Goal: Task Accomplishment & Management: Manage account settings

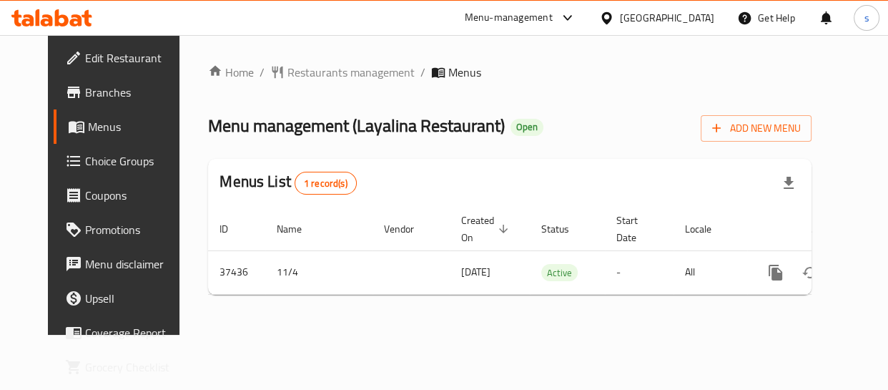
click at [295, 71] on span "Restaurants management" at bounding box center [350, 72] width 127 height 17
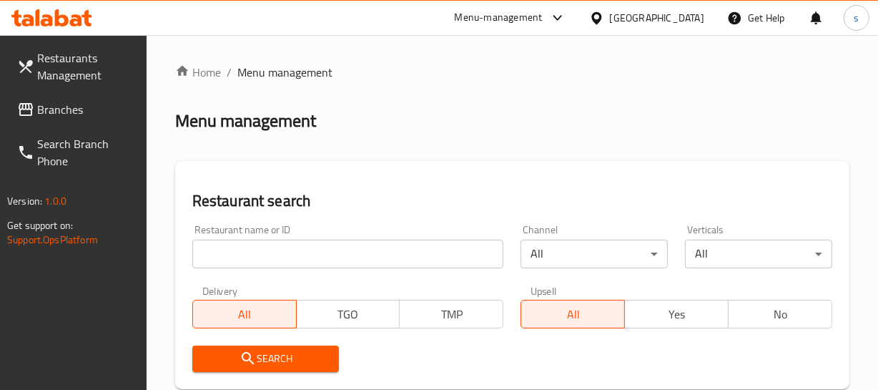
click at [78, 107] on span "Branches" at bounding box center [86, 109] width 98 height 17
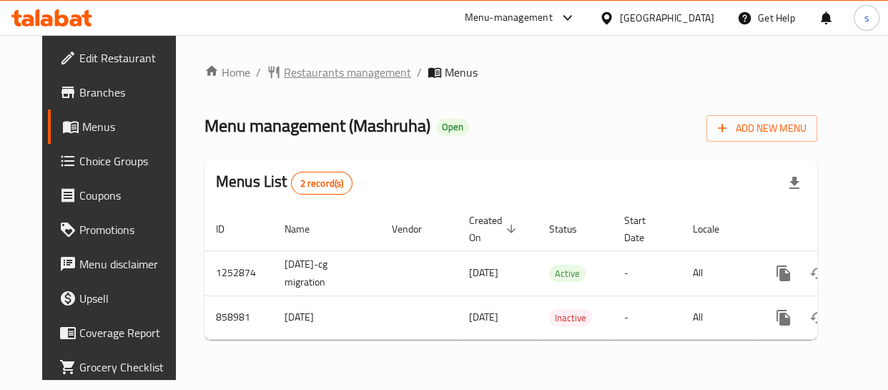
click at [287, 67] on span "Restaurants management" at bounding box center [347, 72] width 127 height 17
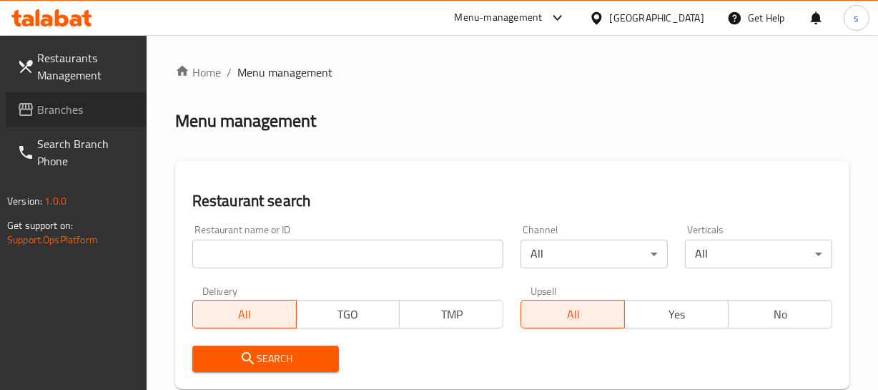
click at [85, 107] on span "Branches" at bounding box center [86, 109] width 98 height 17
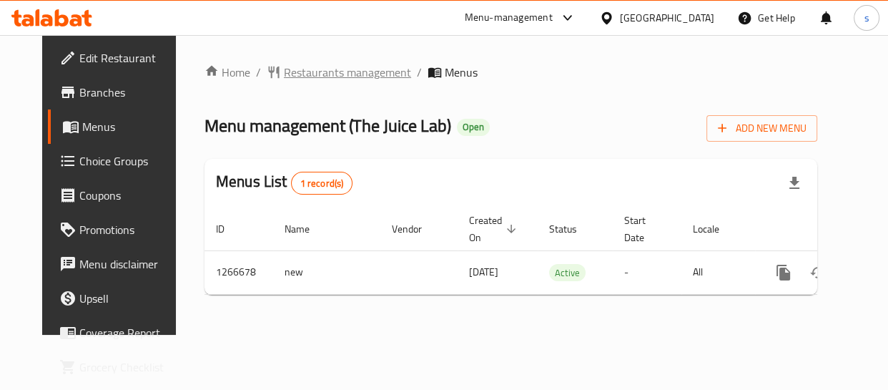
click at [309, 69] on span "Restaurants management" at bounding box center [347, 72] width 127 height 17
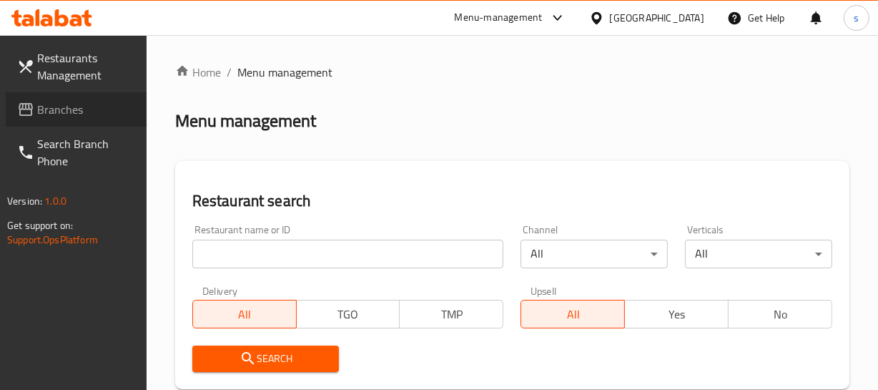
click at [61, 106] on span "Branches" at bounding box center [86, 109] width 98 height 17
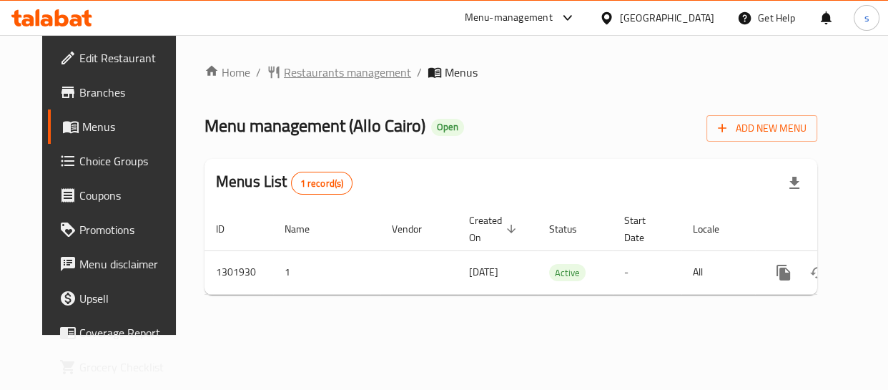
click at [297, 75] on span "Restaurants management" at bounding box center [347, 72] width 127 height 17
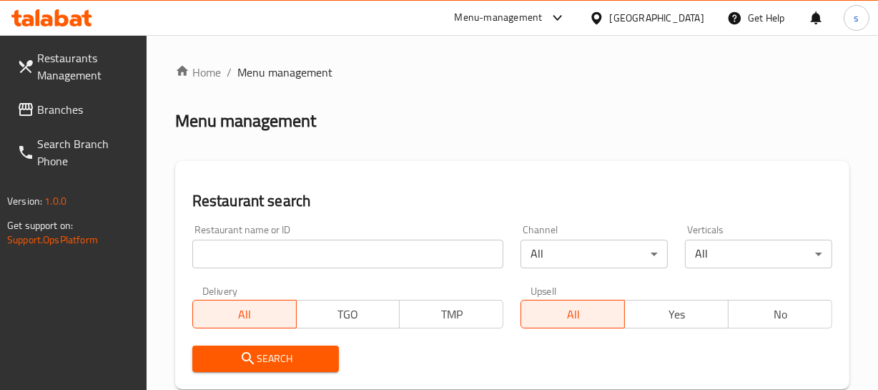
click at [69, 112] on span "Branches" at bounding box center [86, 109] width 98 height 17
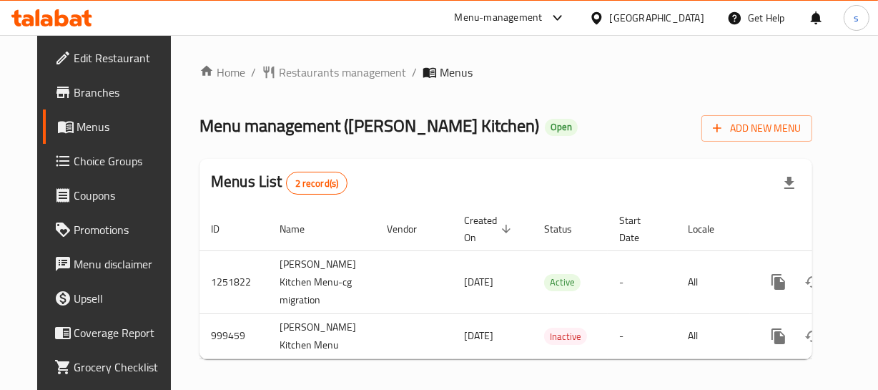
click at [631, 7] on div "[GEOGRAPHIC_DATA]" at bounding box center [647, 18] width 138 height 34
click at [636, 12] on div "[GEOGRAPHIC_DATA]" at bounding box center [657, 18] width 94 height 16
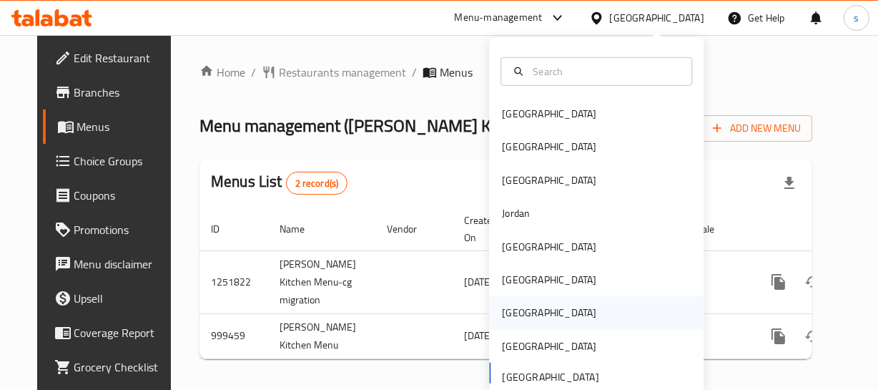
click at [490, 309] on div "[GEOGRAPHIC_DATA]" at bounding box center [548, 312] width 117 height 33
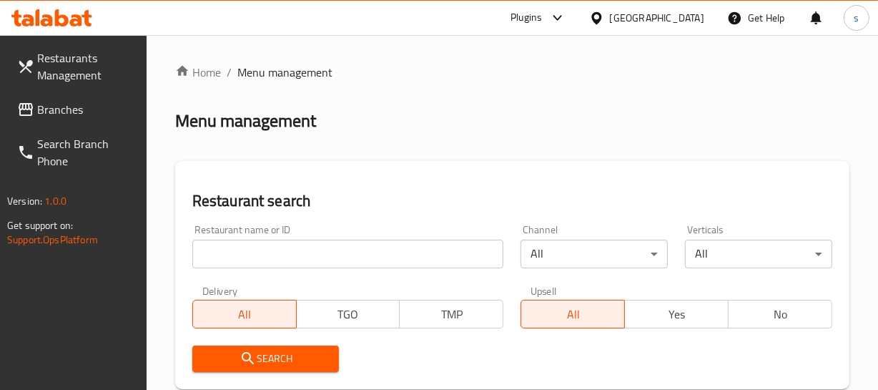
click at [51, 108] on span "Branches" at bounding box center [86, 109] width 98 height 17
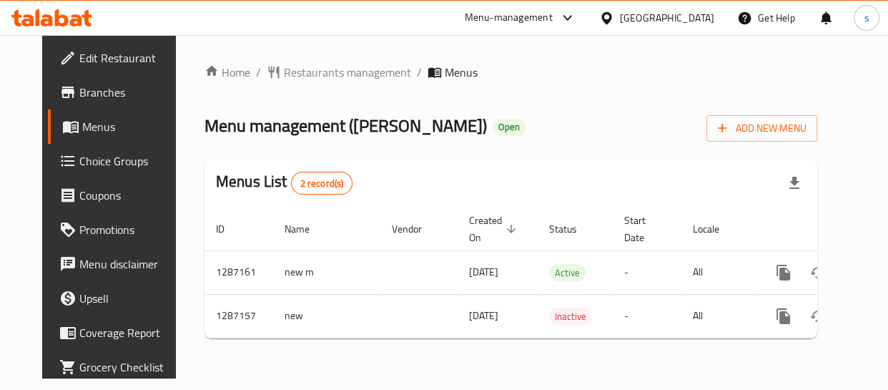
click at [611, 16] on icon at bounding box center [606, 17] width 10 height 12
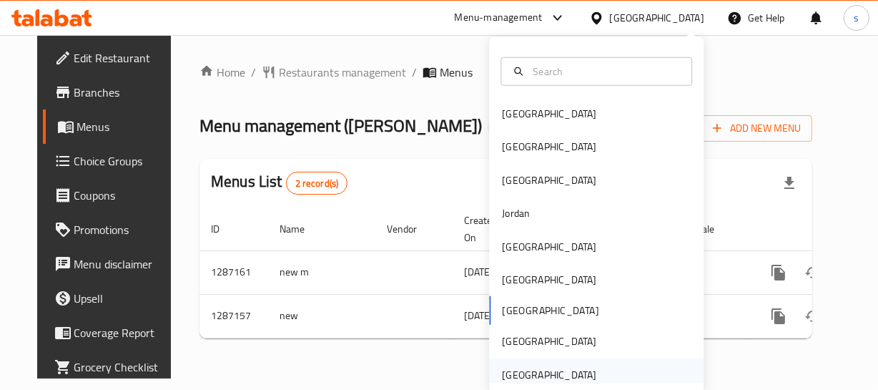
click at [533, 374] on div "[GEOGRAPHIC_DATA]" at bounding box center [549, 375] width 94 height 16
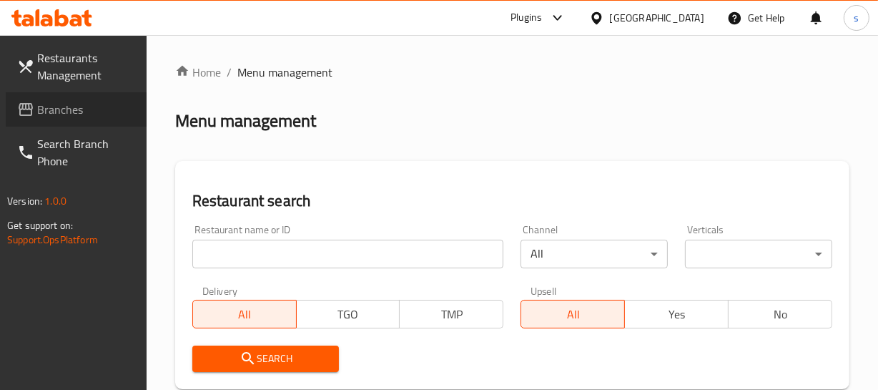
click at [49, 102] on span "Branches" at bounding box center [86, 109] width 98 height 17
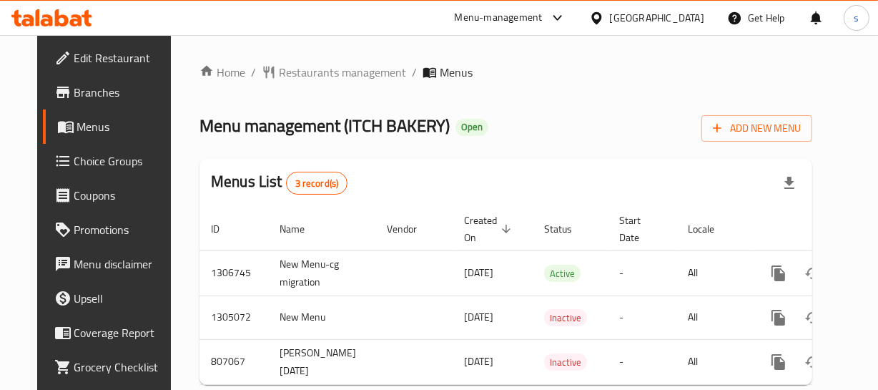
click at [663, 9] on div "[GEOGRAPHIC_DATA]" at bounding box center [647, 18] width 138 height 34
click at [656, 14] on div "[GEOGRAPHIC_DATA]" at bounding box center [657, 18] width 94 height 16
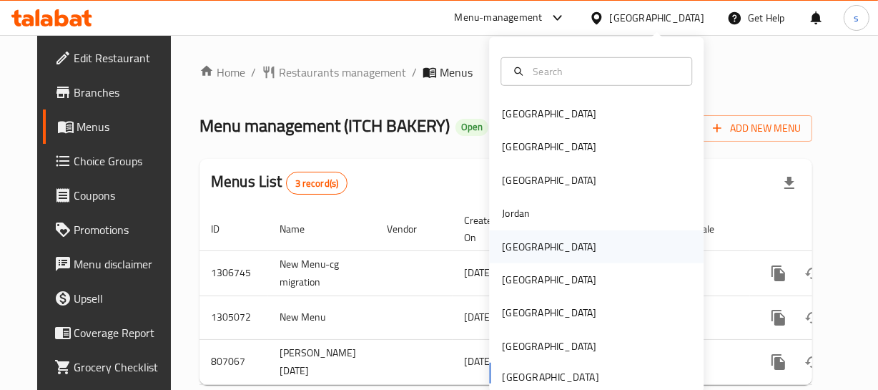
click at [528, 247] on div "[GEOGRAPHIC_DATA]" at bounding box center [548, 245] width 117 height 33
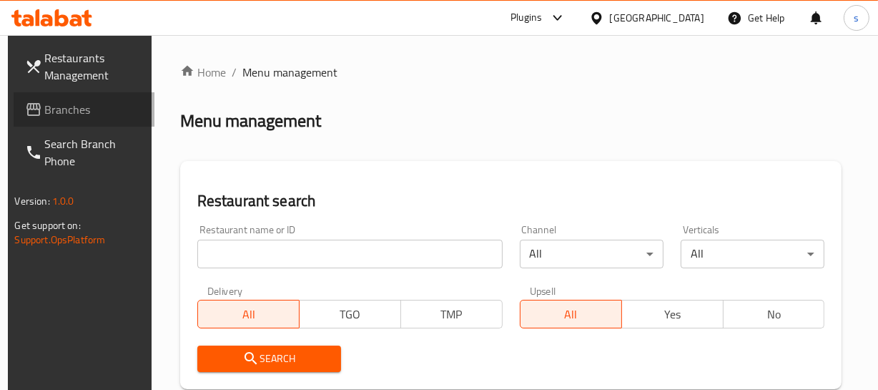
click at [91, 109] on span "Branches" at bounding box center [94, 109] width 98 height 17
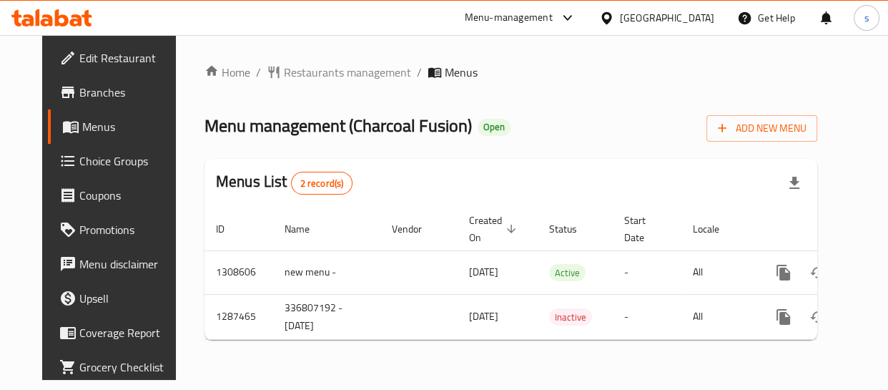
click at [685, 16] on div "[GEOGRAPHIC_DATA]" at bounding box center [667, 18] width 94 height 16
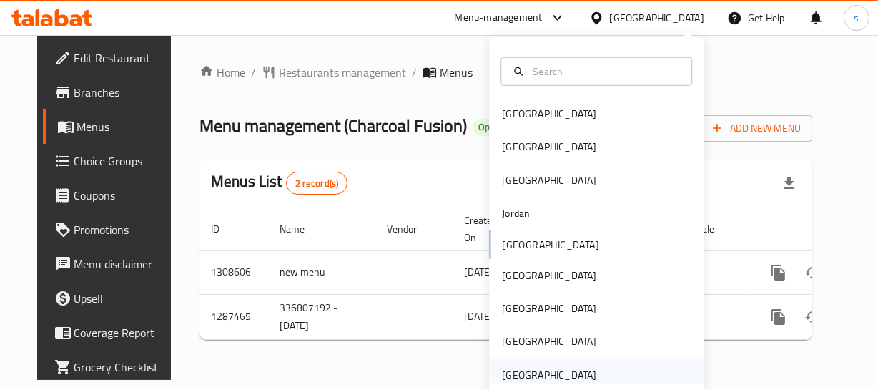
click at [585, 377] on div "[GEOGRAPHIC_DATA]" at bounding box center [548, 374] width 117 height 33
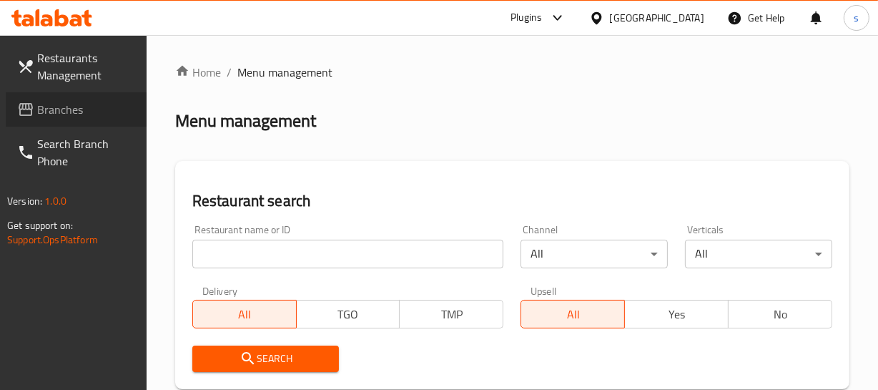
click at [61, 111] on span "Branches" at bounding box center [86, 109] width 98 height 17
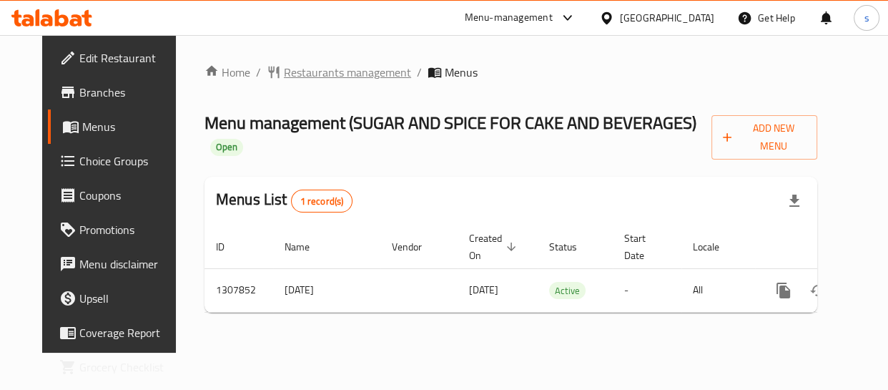
click at [286, 78] on span "Restaurants management" at bounding box center [347, 72] width 127 height 17
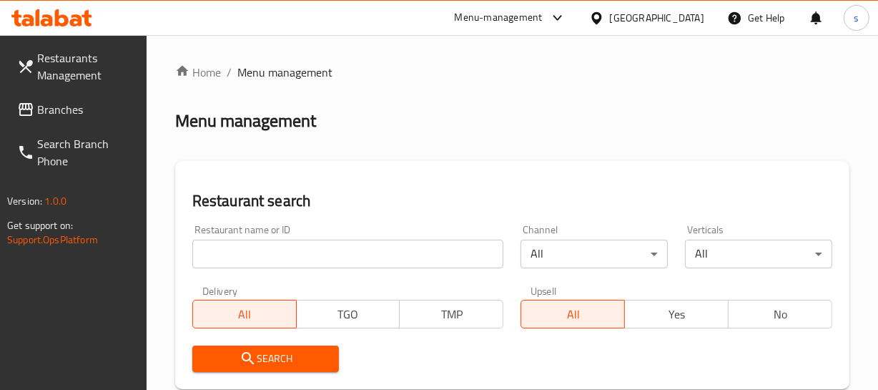
click at [67, 112] on span "Branches" at bounding box center [86, 109] width 98 height 17
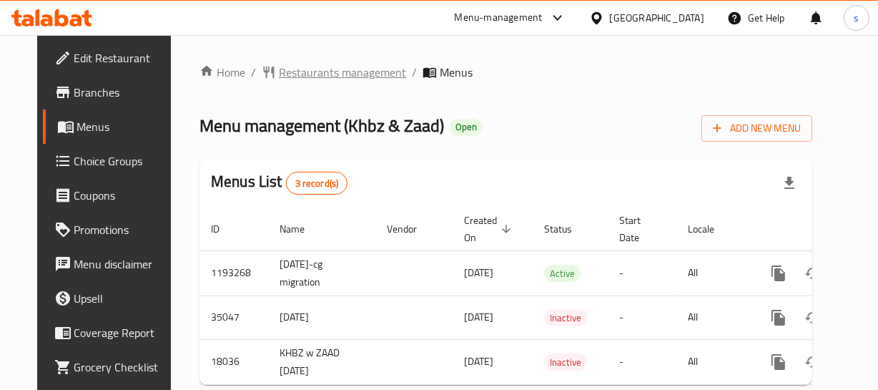
click at [321, 75] on span "Restaurants management" at bounding box center [342, 72] width 127 height 17
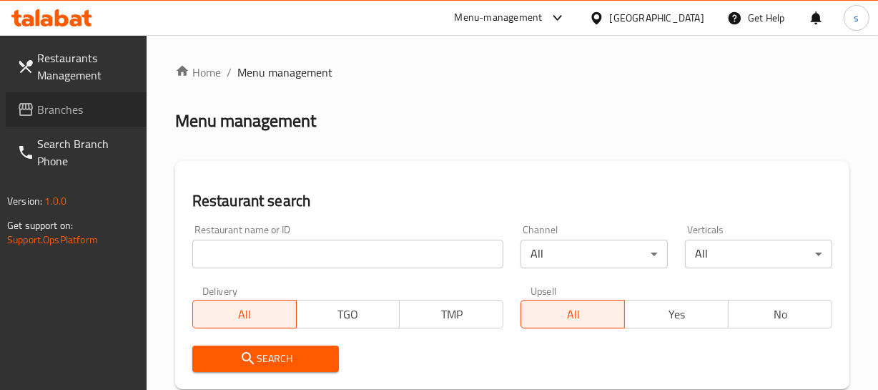
click at [71, 111] on span "Branches" at bounding box center [86, 109] width 98 height 17
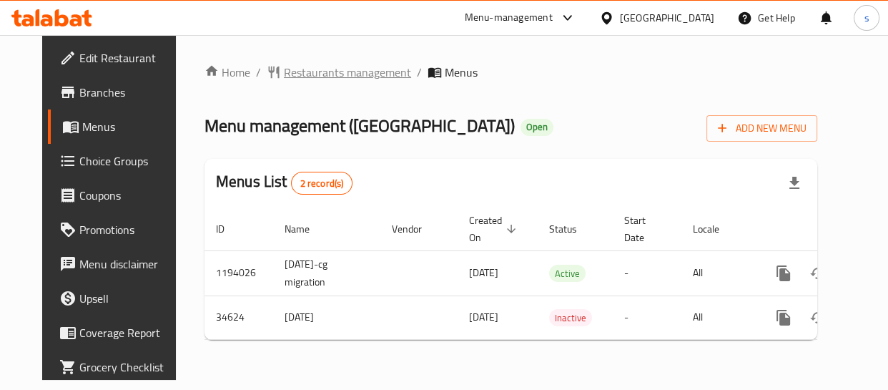
click at [343, 79] on span "Restaurants management" at bounding box center [347, 72] width 127 height 17
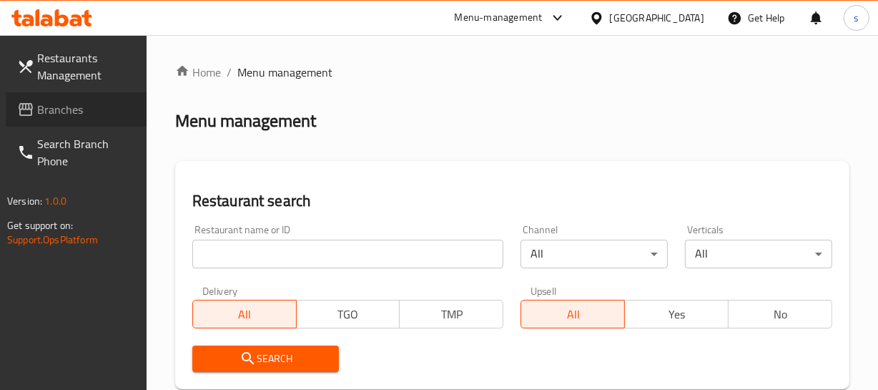
click at [69, 118] on span "Branches" at bounding box center [86, 109] width 98 height 17
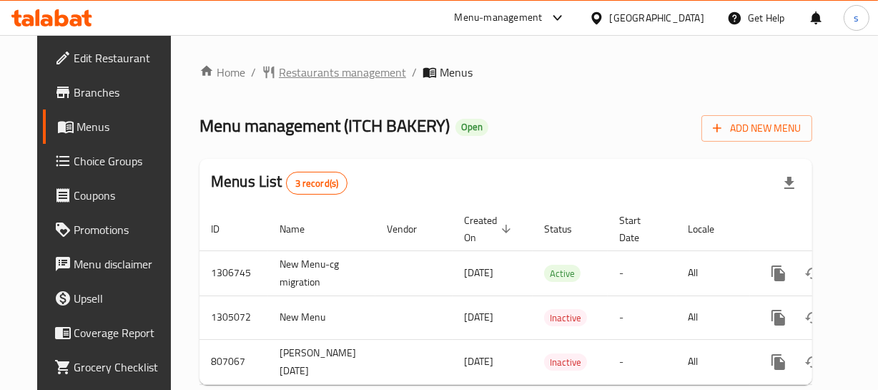
click at [279, 78] on span "Restaurants management" at bounding box center [342, 72] width 127 height 17
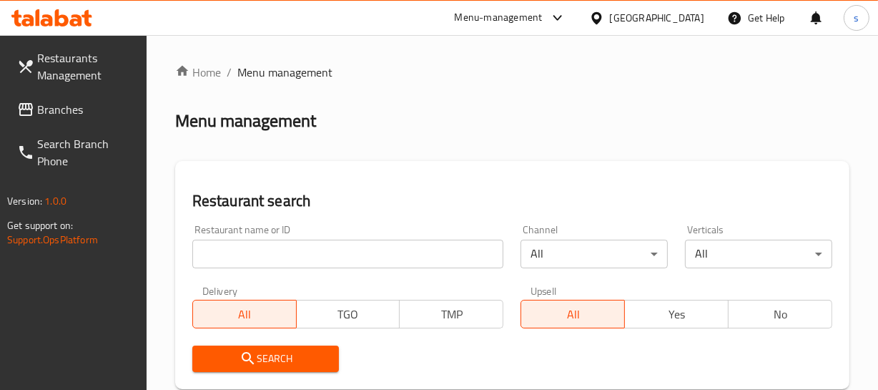
click at [89, 106] on span "Branches" at bounding box center [86, 109] width 98 height 17
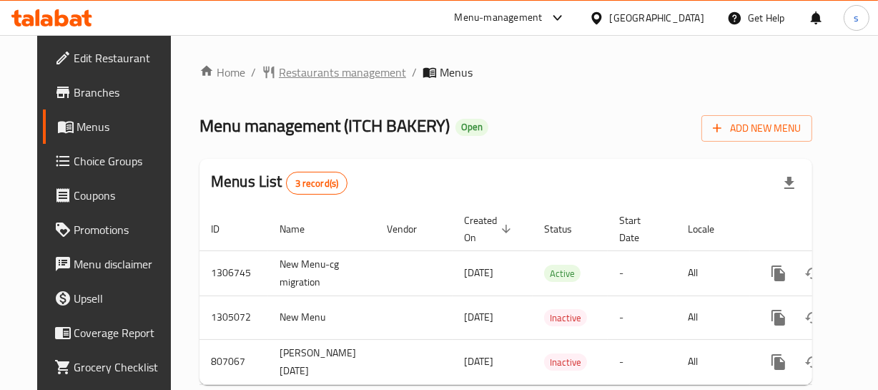
click at [357, 71] on span "Restaurants management" at bounding box center [342, 72] width 127 height 17
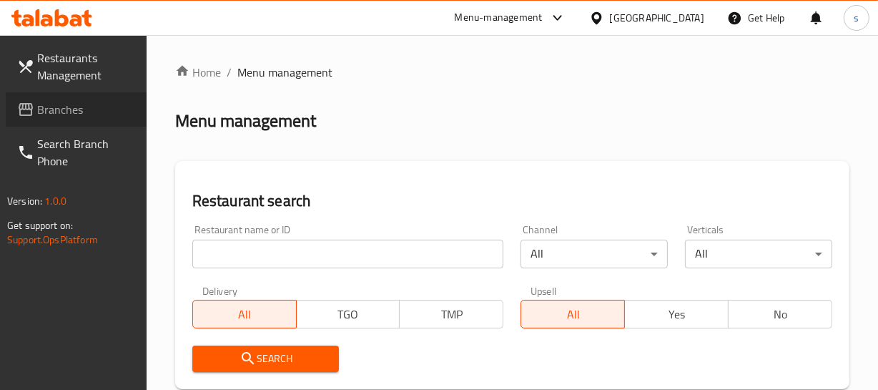
click at [81, 102] on span "Branches" at bounding box center [86, 109] width 98 height 17
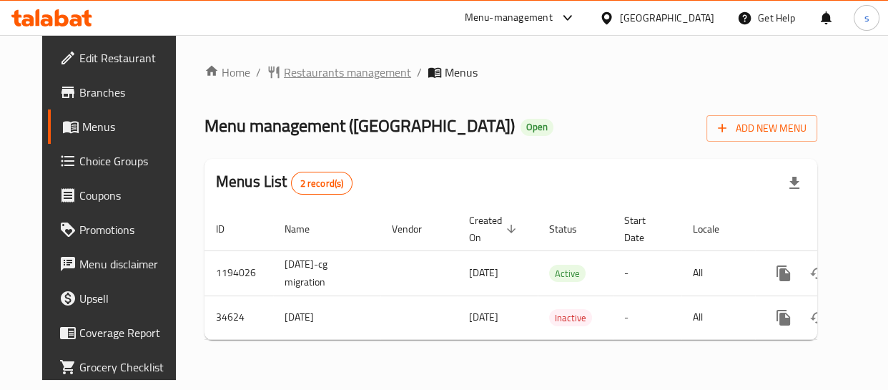
click at [285, 78] on span "Restaurants management" at bounding box center [347, 72] width 127 height 17
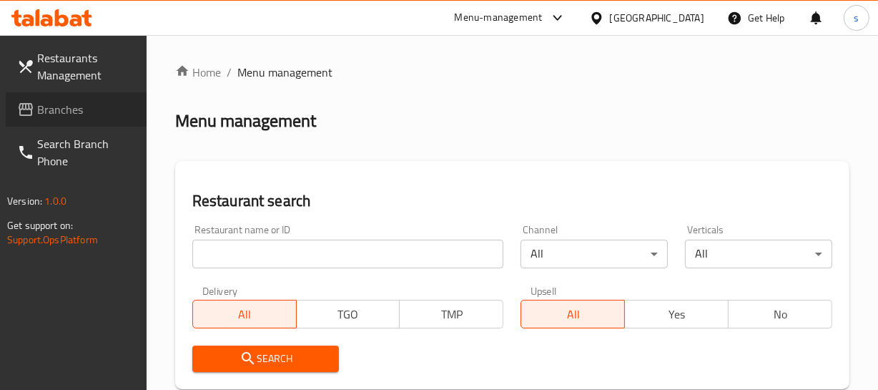
click at [85, 107] on span "Branches" at bounding box center [86, 109] width 98 height 17
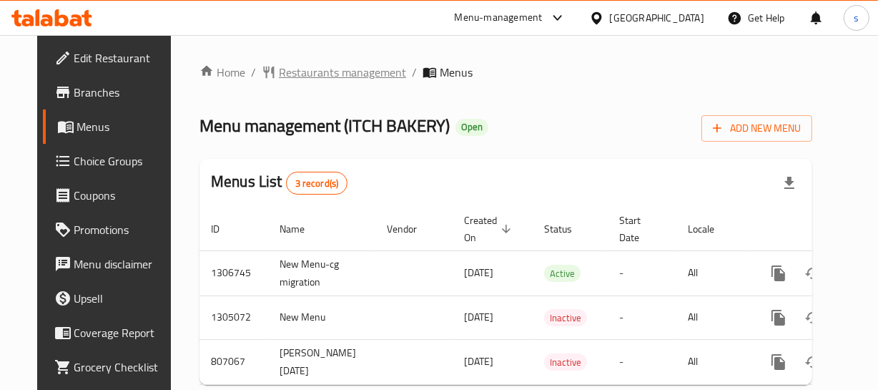
click at [304, 68] on span "Restaurants management" at bounding box center [342, 72] width 127 height 17
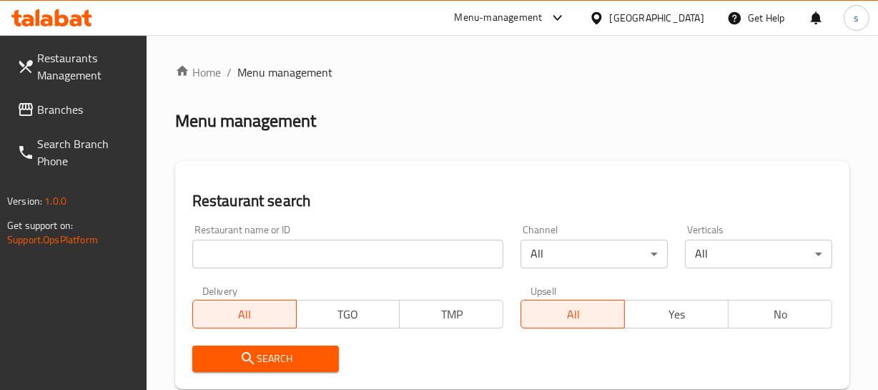
click at [57, 111] on span "Branches" at bounding box center [86, 109] width 98 height 17
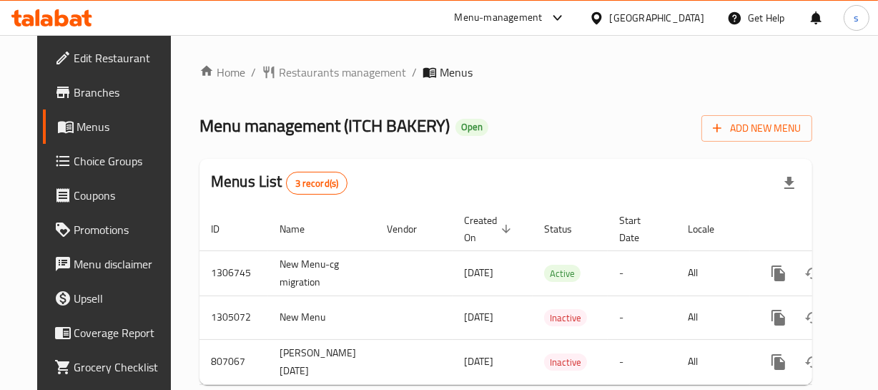
click at [663, 22] on div "[GEOGRAPHIC_DATA]" at bounding box center [657, 18] width 94 height 16
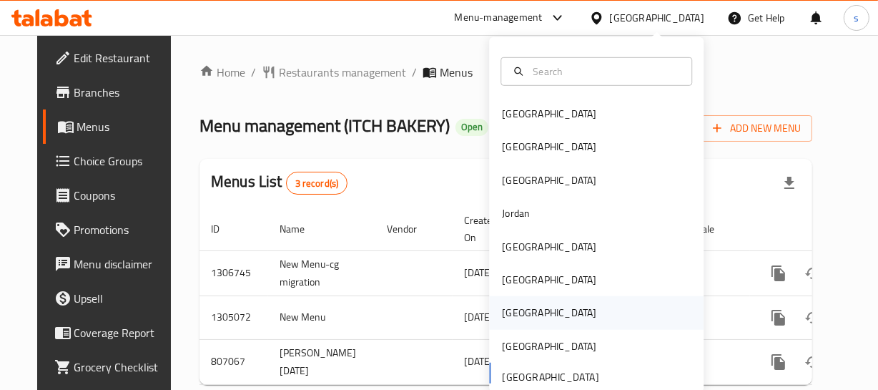
click at [531, 317] on div "[GEOGRAPHIC_DATA]" at bounding box center [596, 312] width 214 height 33
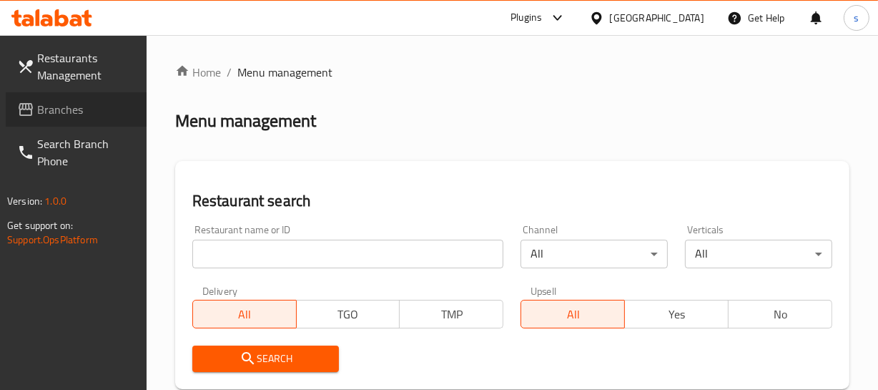
click at [99, 107] on span "Branches" at bounding box center [86, 109] width 98 height 17
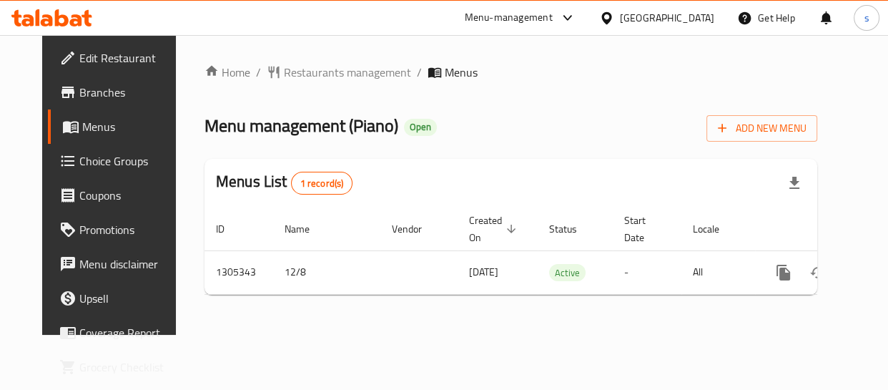
click at [614, 16] on icon at bounding box center [606, 18] width 15 height 15
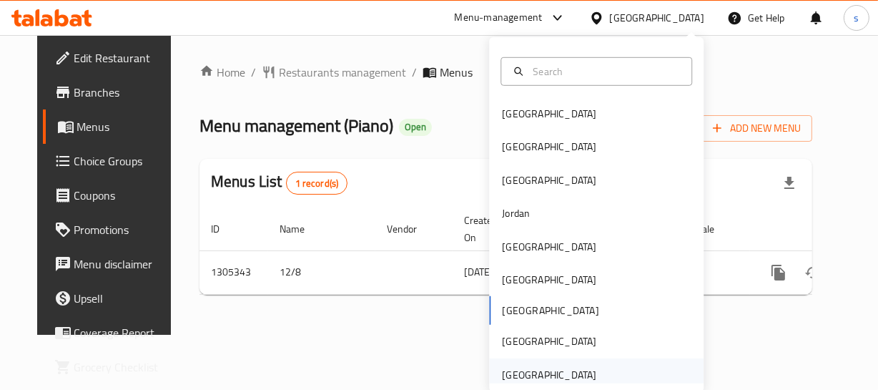
click at [547, 363] on div "[GEOGRAPHIC_DATA]" at bounding box center [548, 374] width 117 height 33
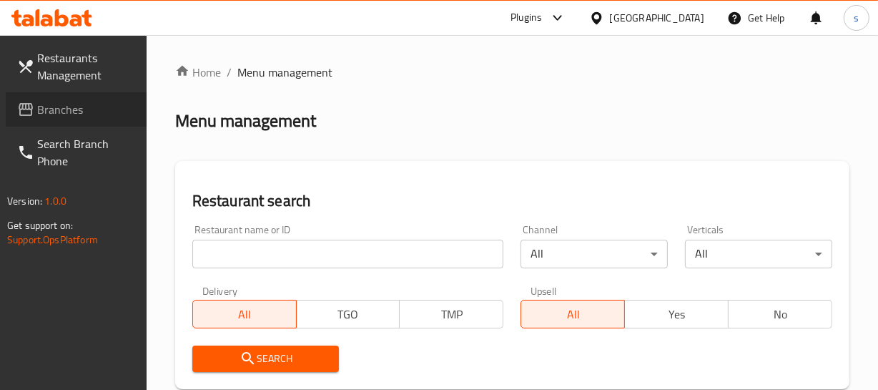
click at [73, 94] on link "Branches" at bounding box center [76, 109] width 141 height 34
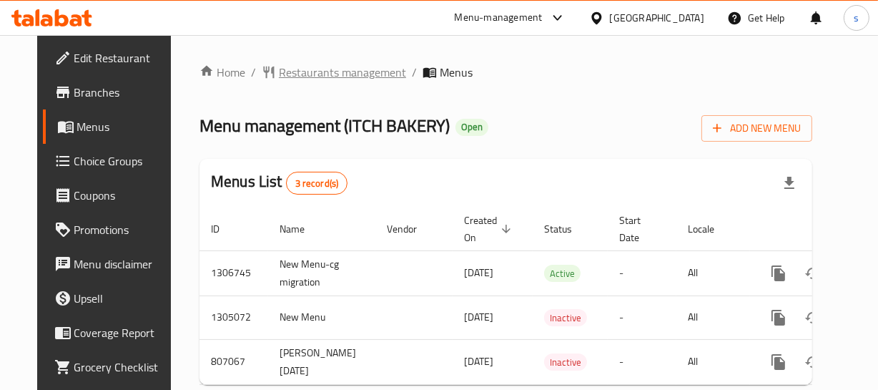
click at [279, 76] on span "Restaurants management" at bounding box center [342, 72] width 127 height 17
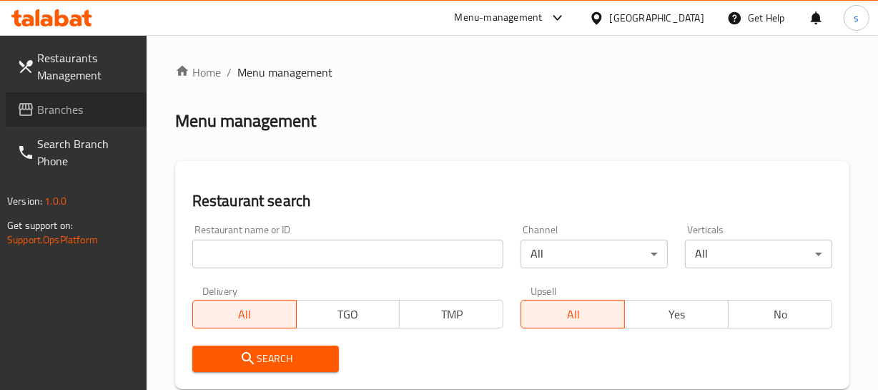
click at [78, 116] on span "Branches" at bounding box center [86, 109] width 98 height 17
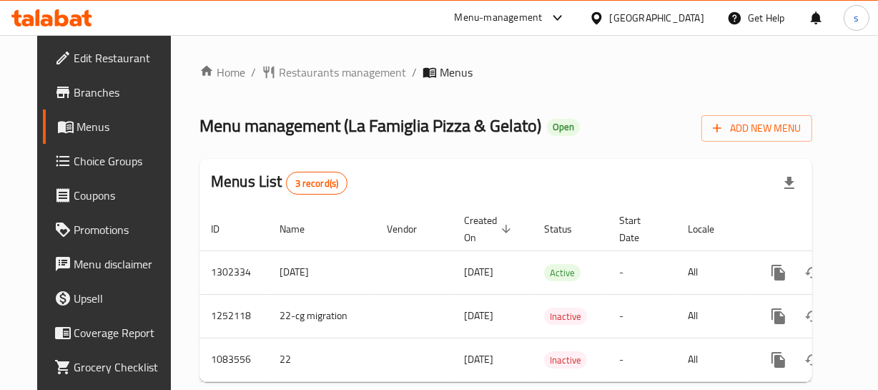
click at [85, 162] on span "Choice Groups" at bounding box center [123, 160] width 98 height 17
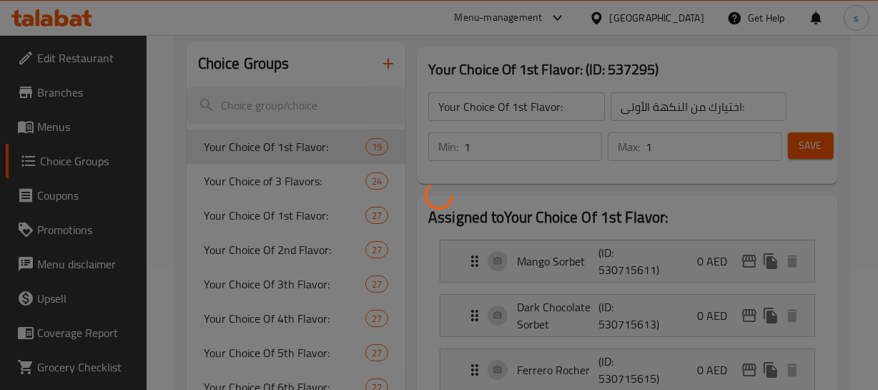
scroll to position [194, 0]
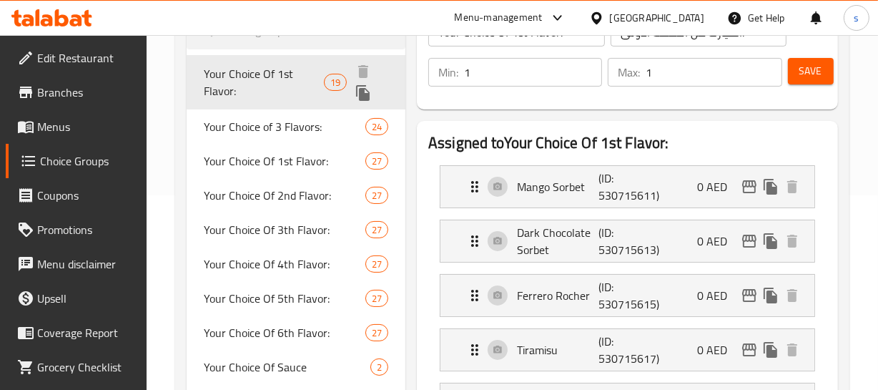
click at [258, 78] on span "Your Choice Of 1st Flavor:" at bounding box center [264, 82] width 120 height 34
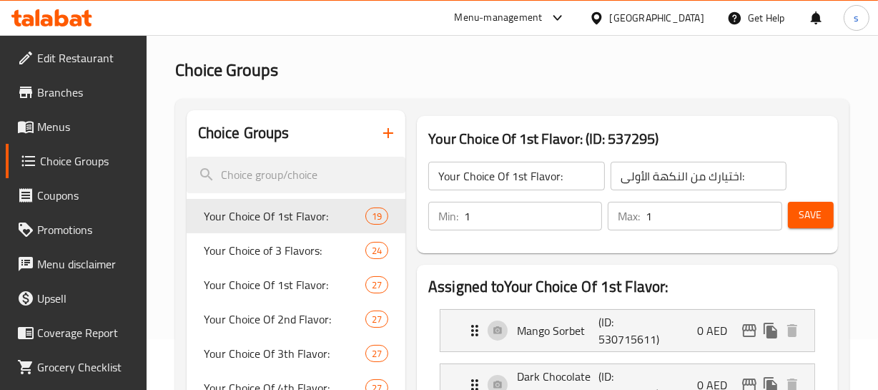
scroll to position [0, 0]
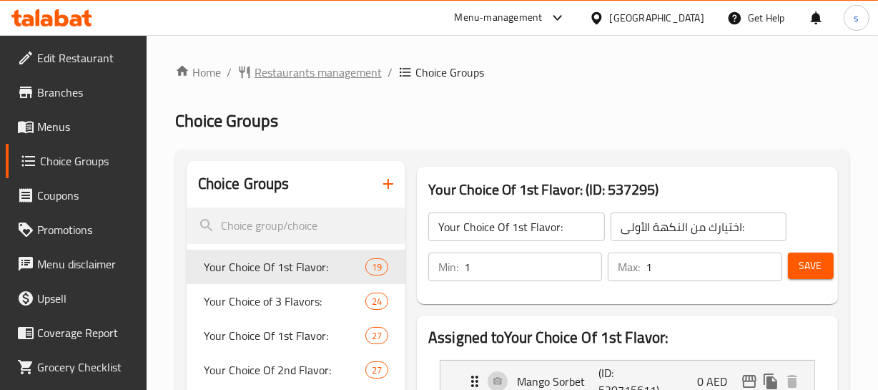
click at [298, 78] on span "Restaurants management" at bounding box center [318, 72] width 127 height 17
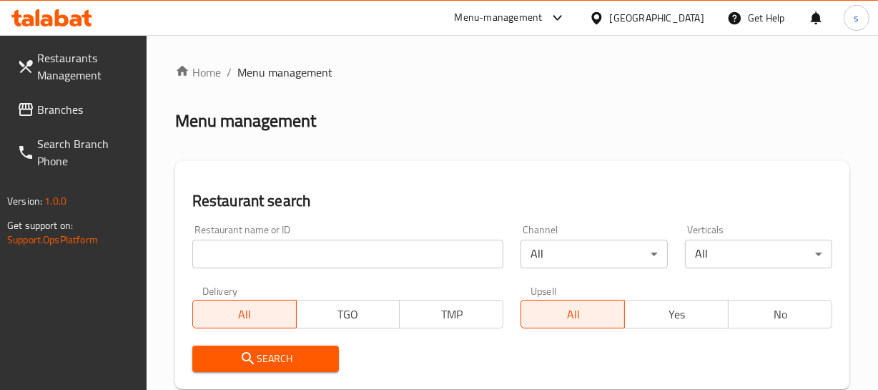
click at [72, 116] on span "Branches" at bounding box center [86, 109] width 98 height 17
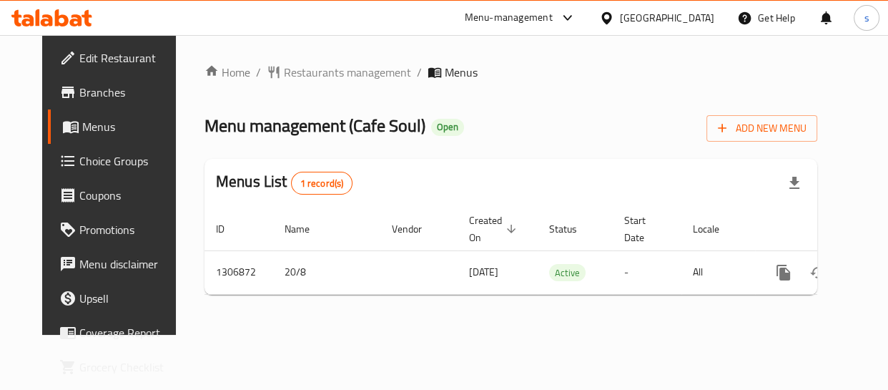
click at [698, 16] on div "[GEOGRAPHIC_DATA]" at bounding box center [667, 18] width 94 height 16
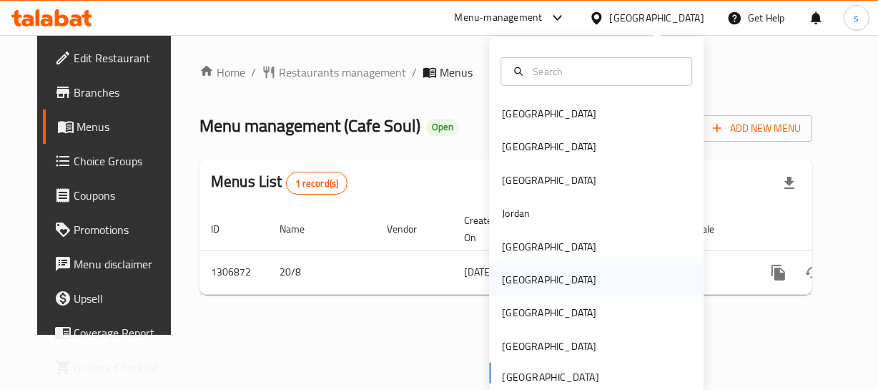
click at [567, 289] on div "[GEOGRAPHIC_DATA]" at bounding box center [596, 279] width 214 height 33
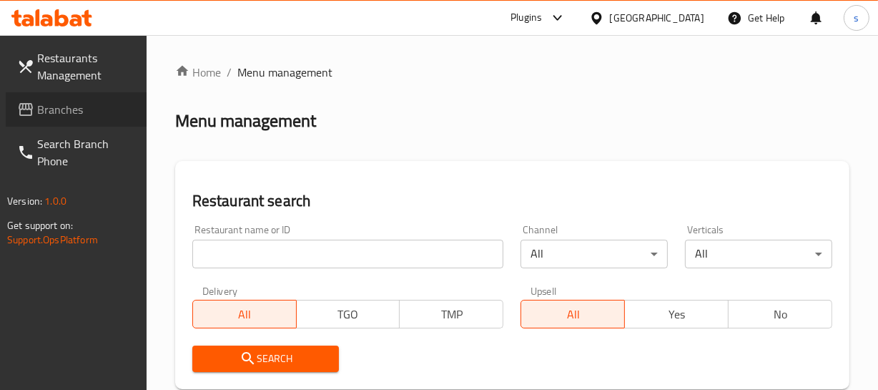
click at [84, 117] on span "Branches" at bounding box center [86, 109] width 98 height 17
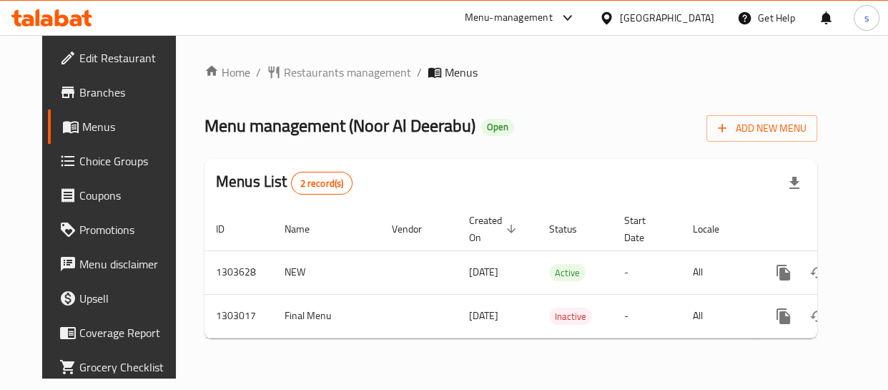
click at [688, 14] on div "Oman" at bounding box center [667, 18] width 94 height 16
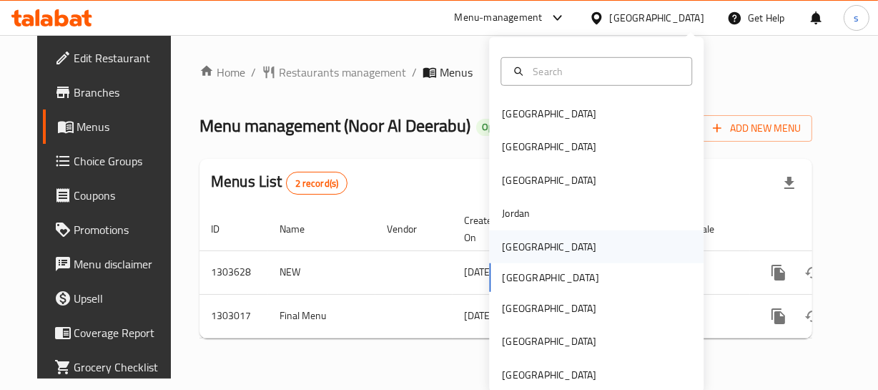
click at [545, 245] on div "[GEOGRAPHIC_DATA]" at bounding box center [596, 245] width 214 height 33
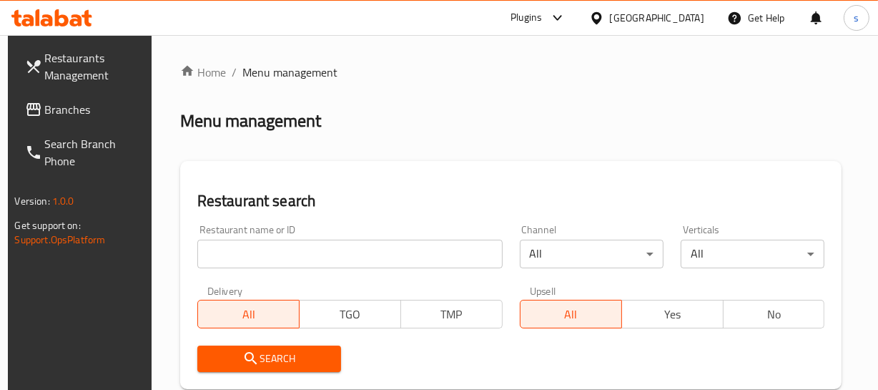
click at [78, 118] on span "Branches" at bounding box center [94, 109] width 98 height 17
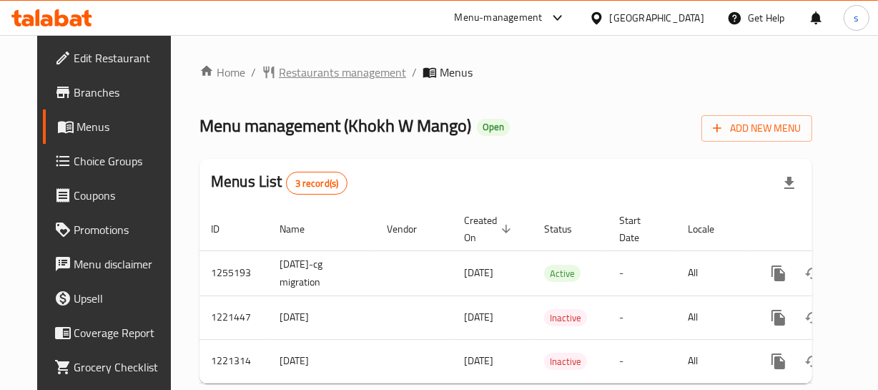
click at [300, 81] on span "Restaurants management" at bounding box center [342, 72] width 127 height 17
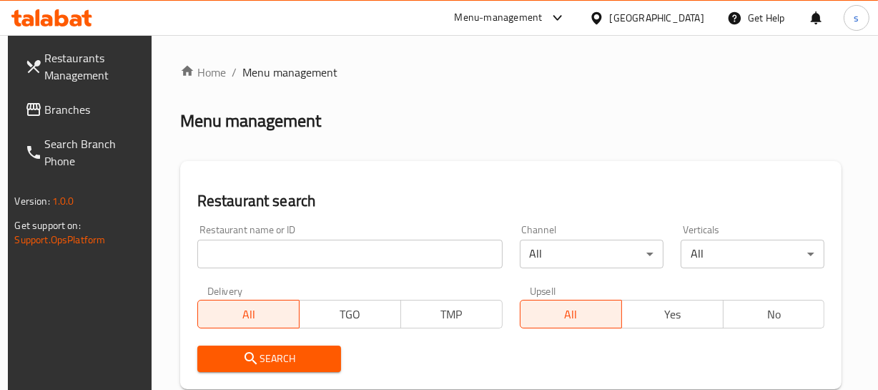
click at [67, 125] on link "Branches" at bounding box center [84, 109] width 141 height 34
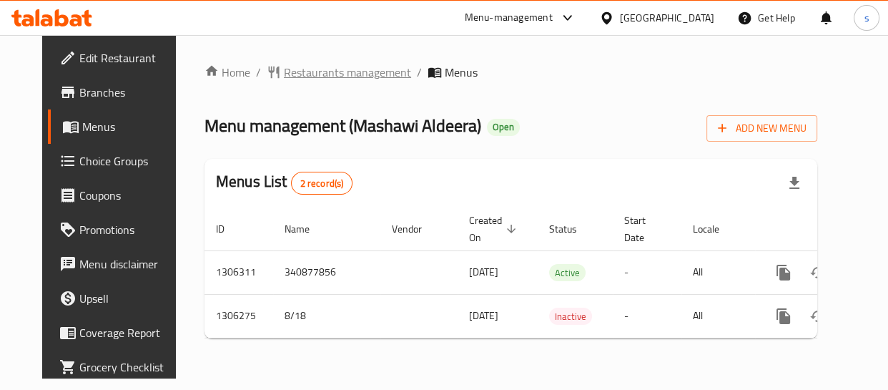
click at [295, 67] on span "Restaurants management" at bounding box center [347, 72] width 127 height 17
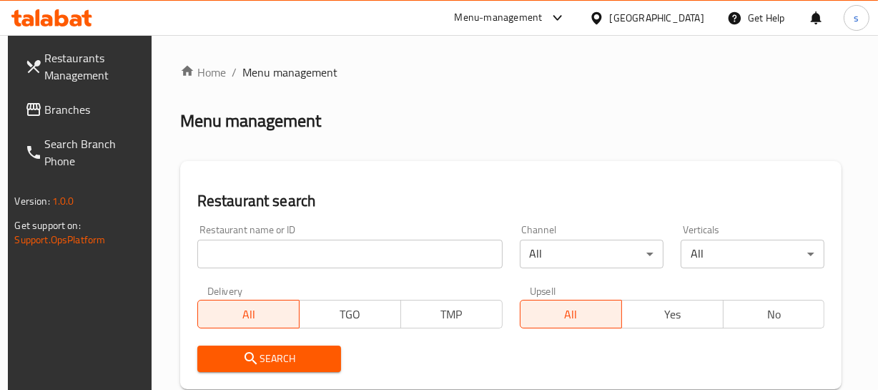
click at [48, 115] on span "Branches" at bounding box center [94, 109] width 98 height 17
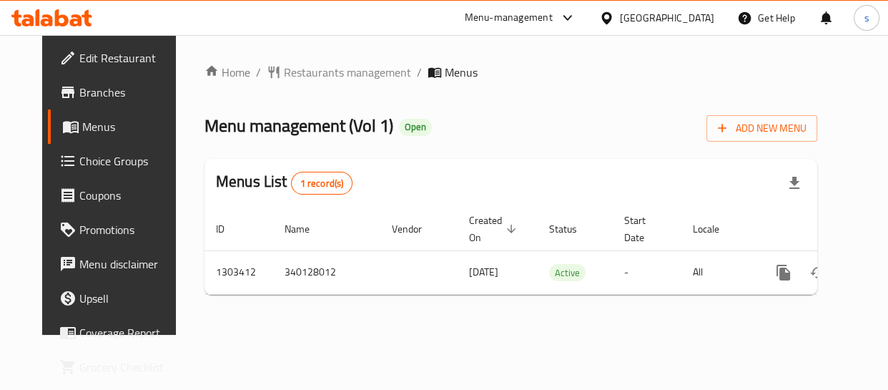
click at [686, 22] on div "[GEOGRAPHIC_DATA]" at bounding box center [667, 18] width 94 height 16
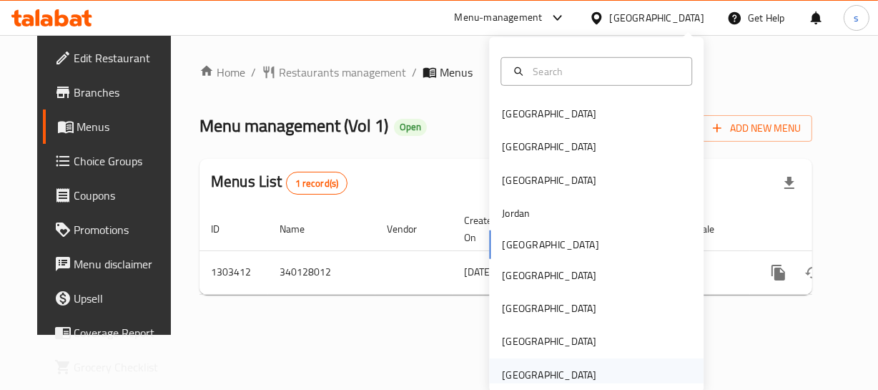
click at [585, 364] on div "[GEOGRAPHIC_DATA]" at bounding box center [548, 374] width 117 height 33
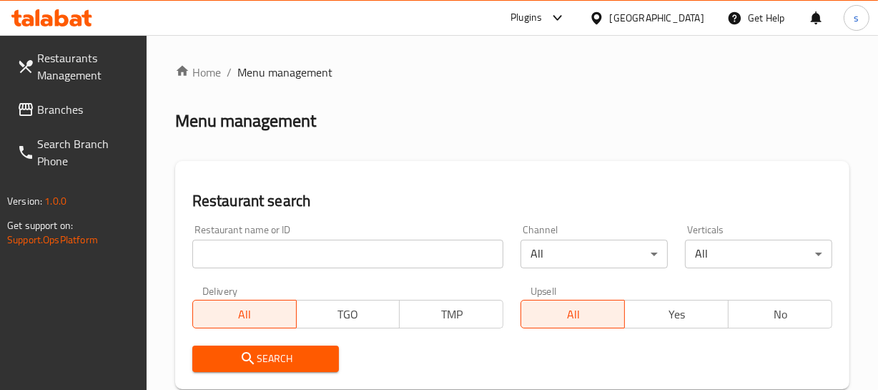
click at [71, 111] on span "Branches" at bounding box center [86, 109] width 98 height 17
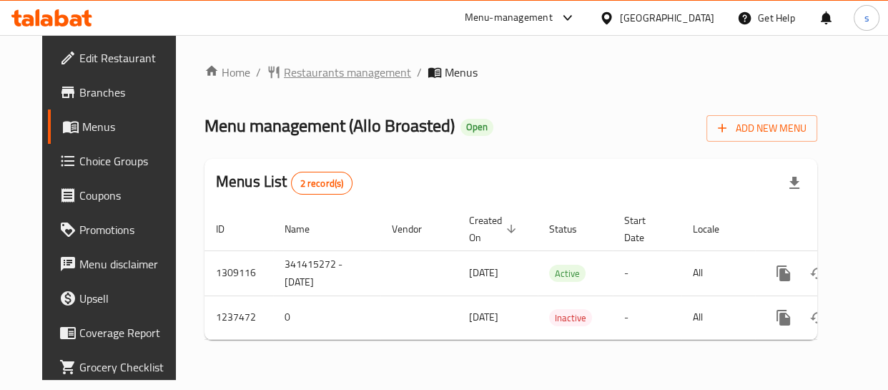
click at [316, 76] on span "Restaurants management" at bounding box center [347, 72] width 127 height 17
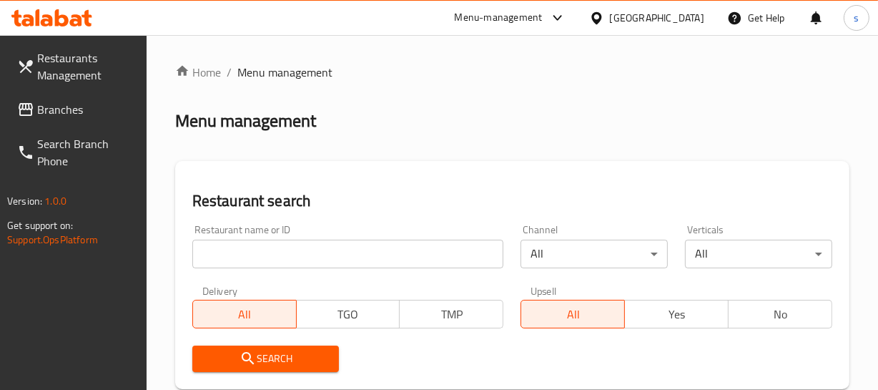
click at [86, 117] on span "Branches" at bounding box center [86, 109] width 98 height 17
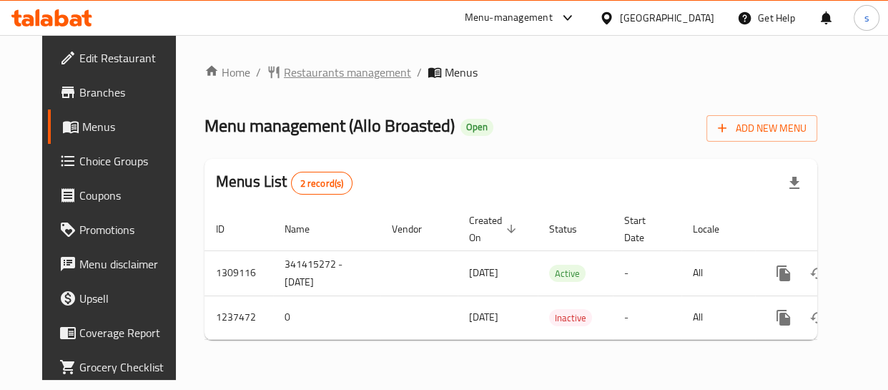
click at [332, 71] on span "Restaurants management" at bounding box center [347, 72] width 127 height 17
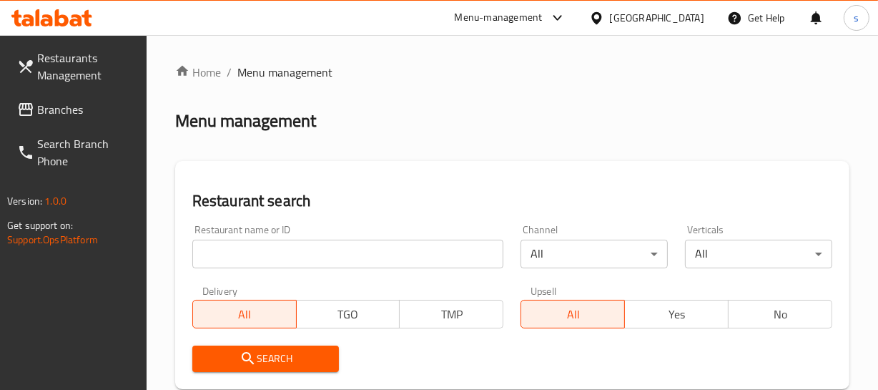
click at [57, 118] on span "Branches" at bounding box center [86, 109] width 98 height 17
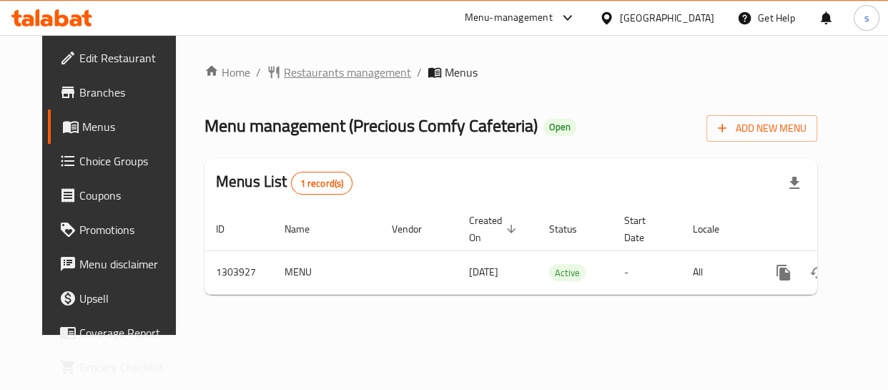
click at [284, 75] on span "Restaurants management" at bounding box center [347, 72] width 127 height 17
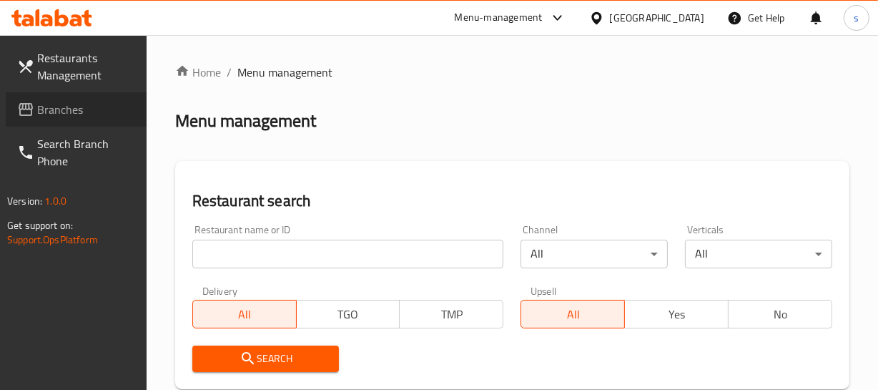
click at [62, 113] on span "Branches" at bounding box center [86, 109] width 98 height 17
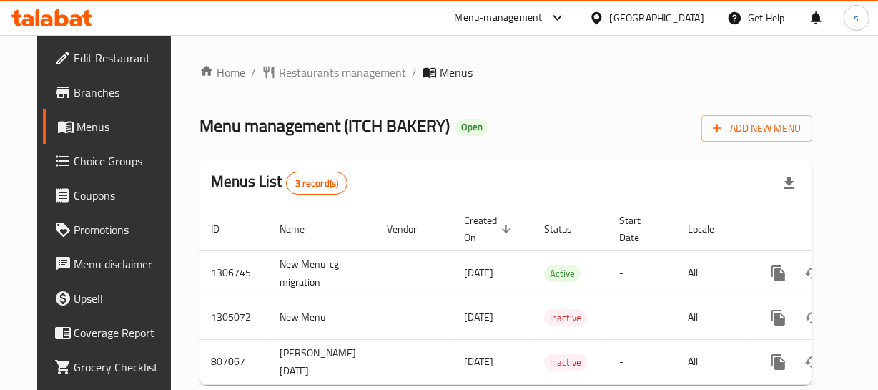
click at [641, 18] on div "[GEOGRAPHIC_DATA]" at bounding box center [657, 18] width 94 height 16
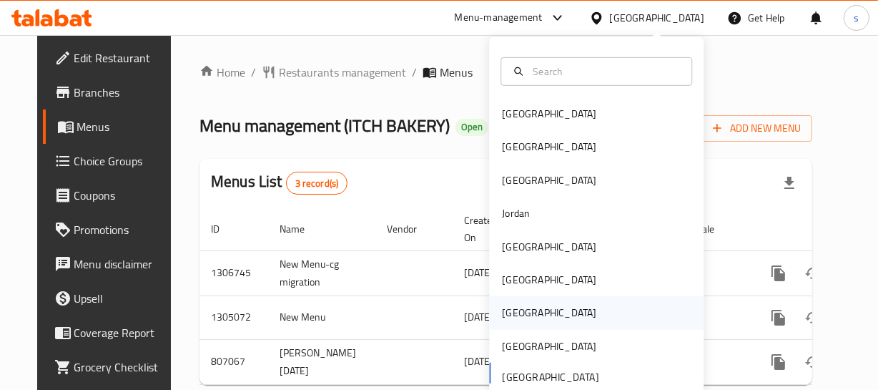
click at [515, 310] on div "Qatar" at bounding box center [549, 313] width 94 height 16
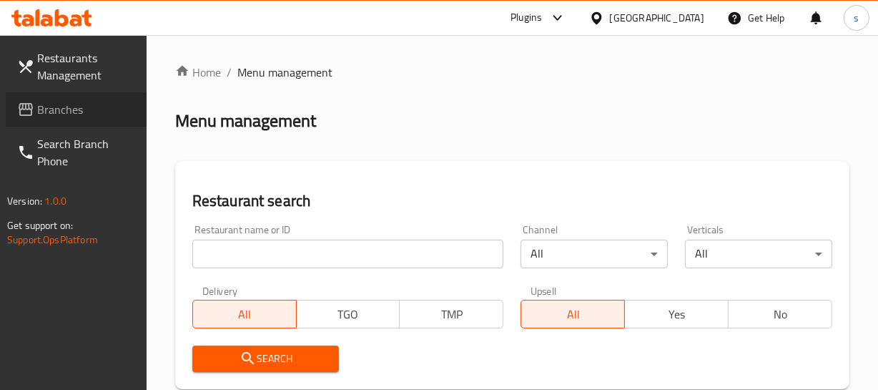
click at [81, 114] on span "Branches" at bounding box center [86, 109] width 98 height 17
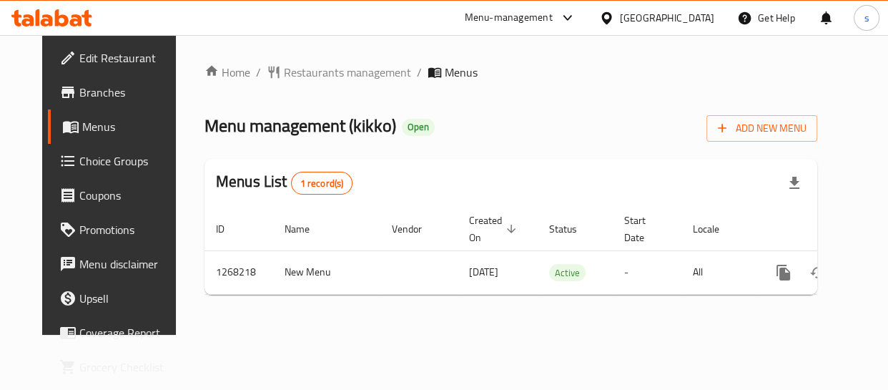
click at [611, 14] on icon at bounding box center [606, 17] width 10 height 12
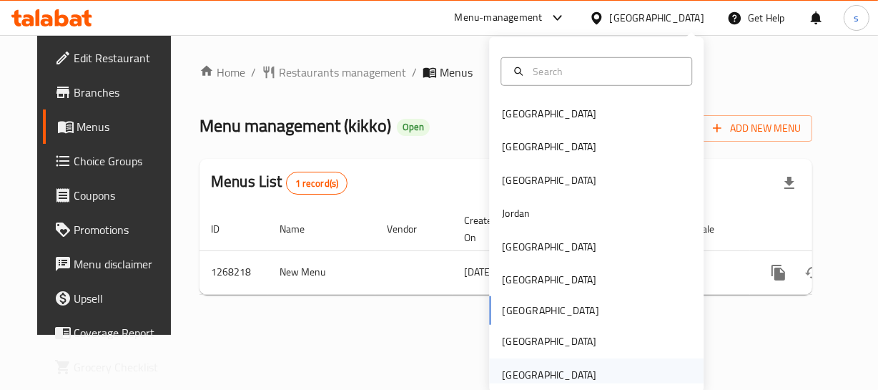
click at [572, 372] on div "[GEOGRAPHIC_DATA]" at bounding box center [549, 375] width 94 height 16
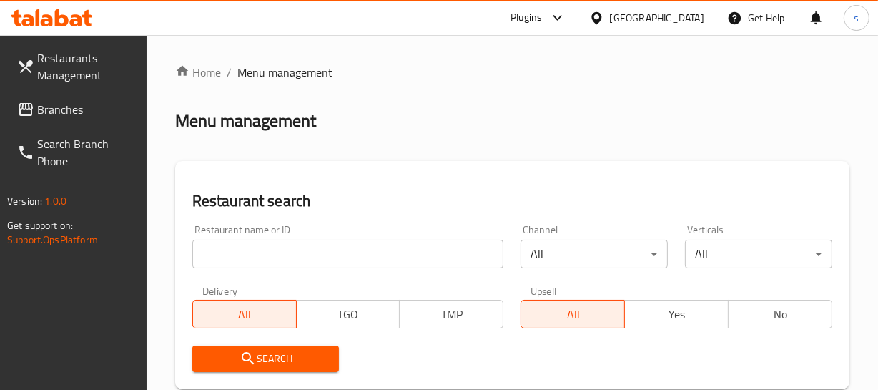
click at [85, 115] on span "Branches" at bounding box center [86, 109] width 98 height 17
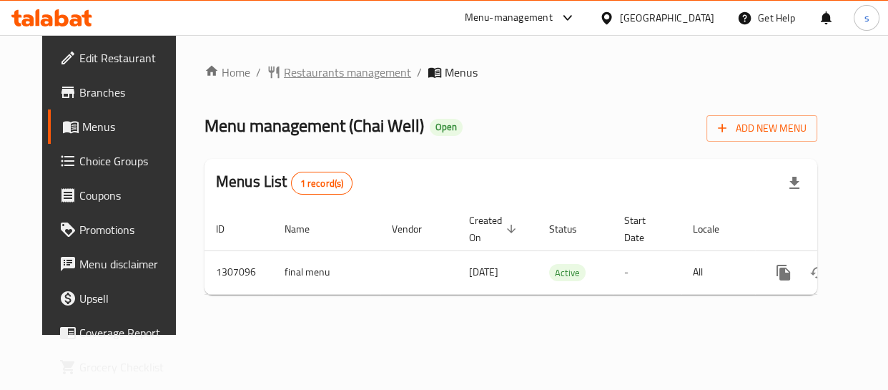
click at [321, 70] on span "Restaurants management" at bounding box center [347, 72] width 127 height 17
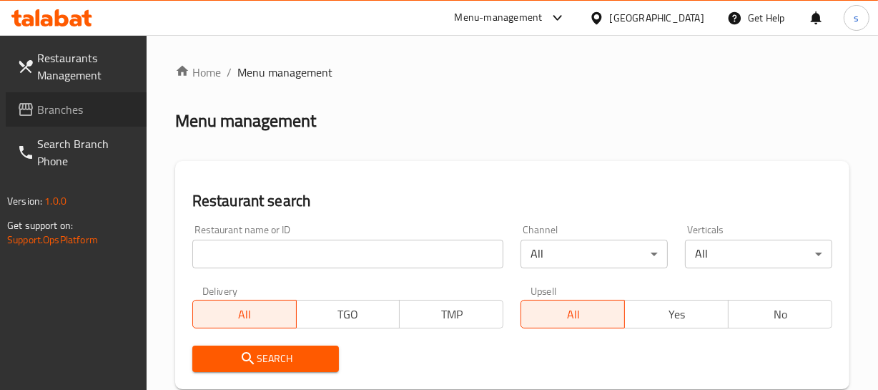
click at [59, 112] on span "Branches" at bounding box center [86, 109] width 98 height 17
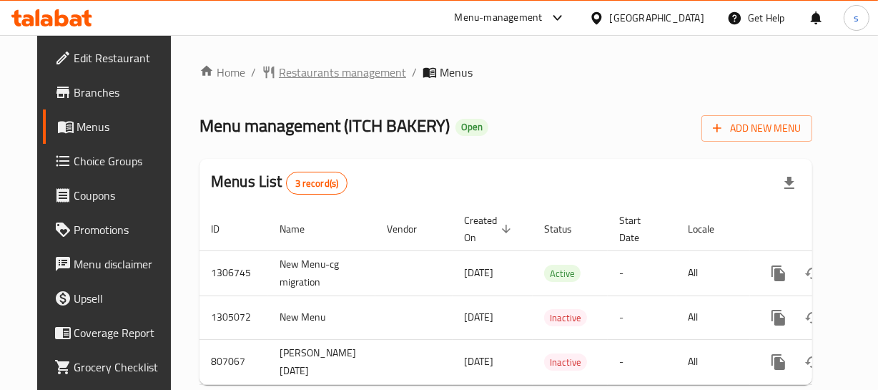
click at [340, 75] on span "Restaurants management" at bounding box center [342, 72] width 127 height 17
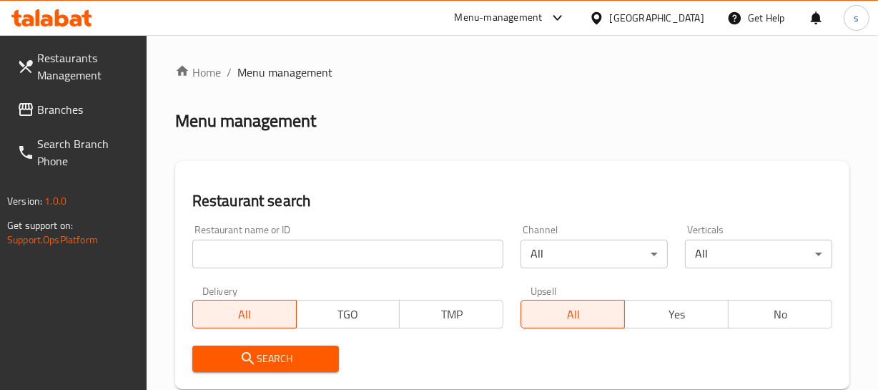
click at [84, 107] on span "Branches" at bounding box center [86, 109] width 98 height 17
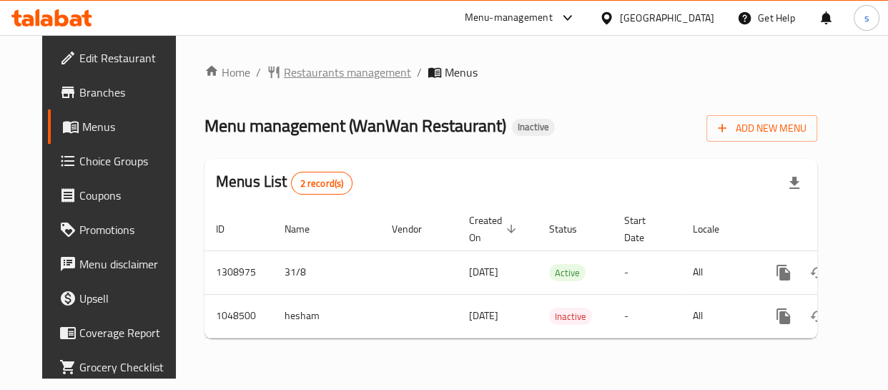
click at [314, 71] on span "Restaurants management" at bounding box center [347, 72] width 127 height 17
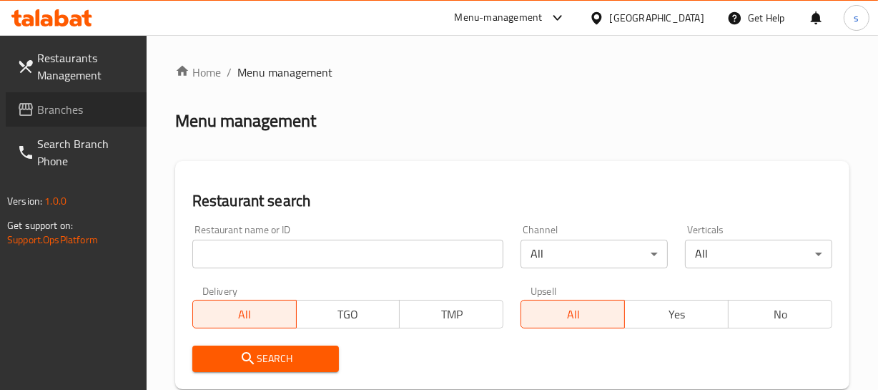
click at [65, 121] on link "Branches" at bounding box center [76, 109] width 141 height 34
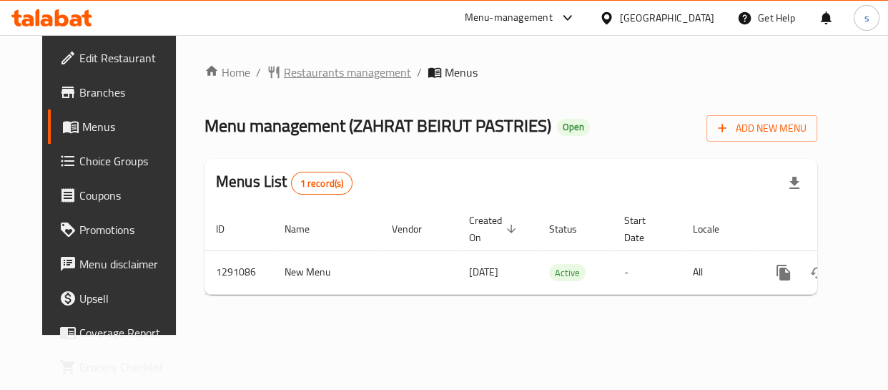
click at [284, 64] on span "Restaurants management" at bounding box center [347, 72] width 127 height 17
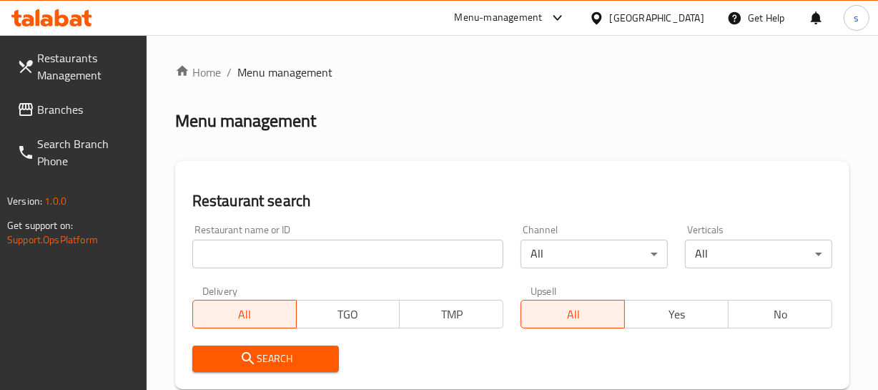
click at [81, 107] on span "Branches" at bounding box center [86, 109] width 98 height 17
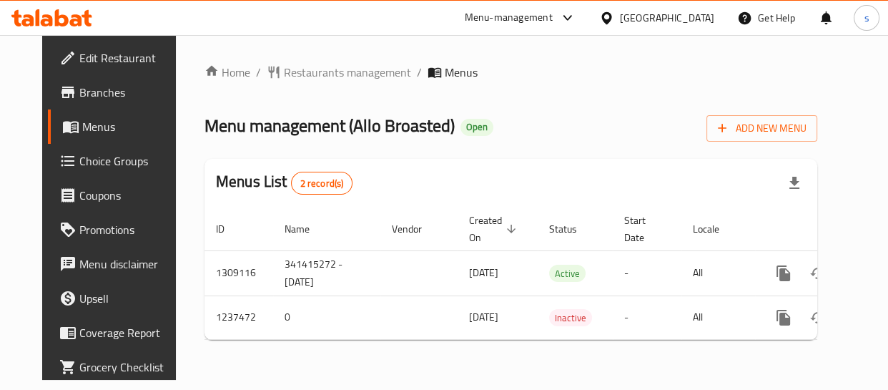
click at [342, 56] on div "Home / Restaurants management / Menus Menu management ( Allo Broasted ) Open Ad…" at bounding box center [511, 207] width 670 height 345
click at [339, 73] on span "Restaurants management" at bounding box center [347, 72] width 127 height 17
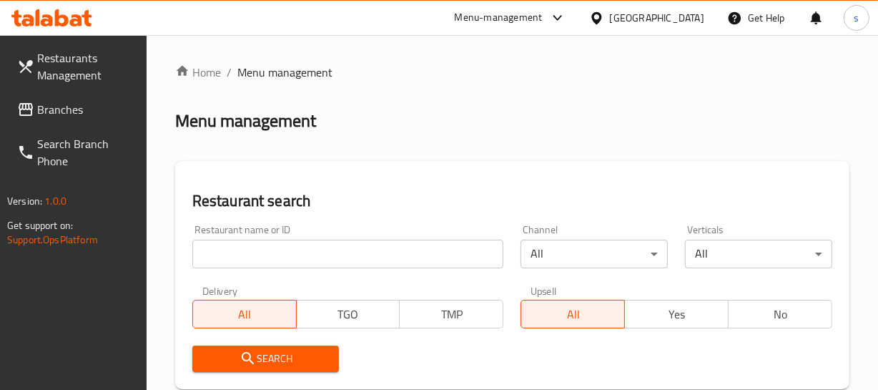
click at [82, 110] on span "Branches" at bounding box center [86, 109] width 98 height 17
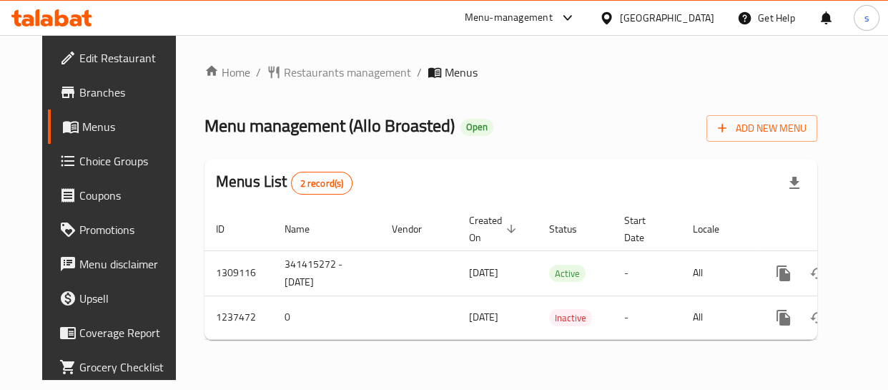
click at [684, 7] on div "[GEOGRAPHIC_DATA]" at bounding box center [657, 18] width 138 height 34
click at [667, 19] on div "[GEOGRAPHIC_DATA]" at bounding box center [667, 18] width 94 height 16
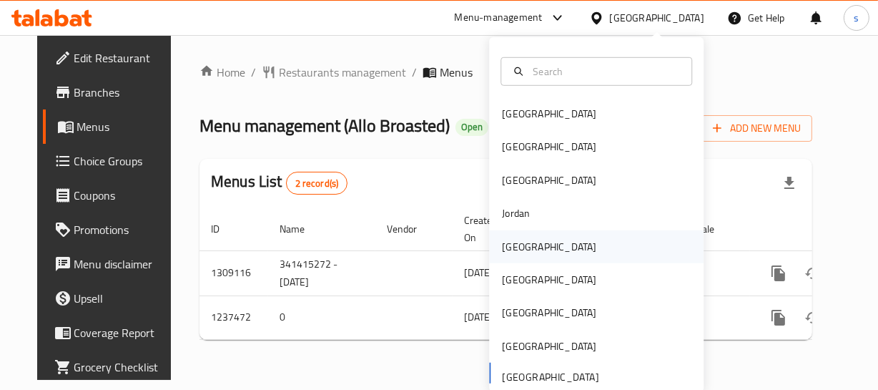
click at [556, 242] on div "[GEOGRAPHIC_DATA]" at bounding box center [596, 245] width 214 height 33
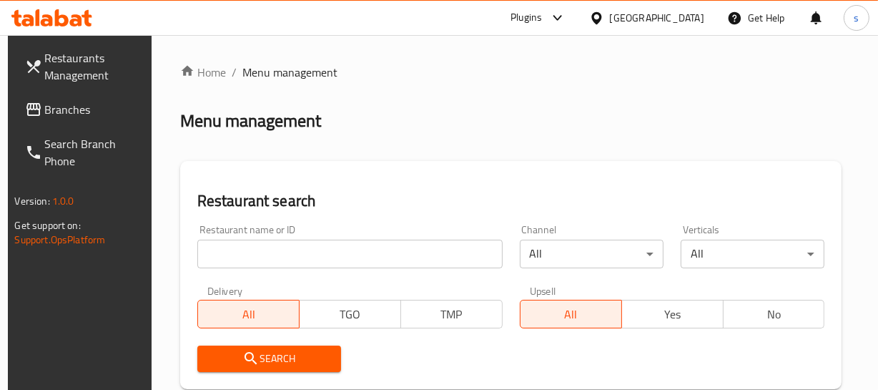
click at [61, 115] on span "Branches" at bounding box center [94, 109] width 98 height 17
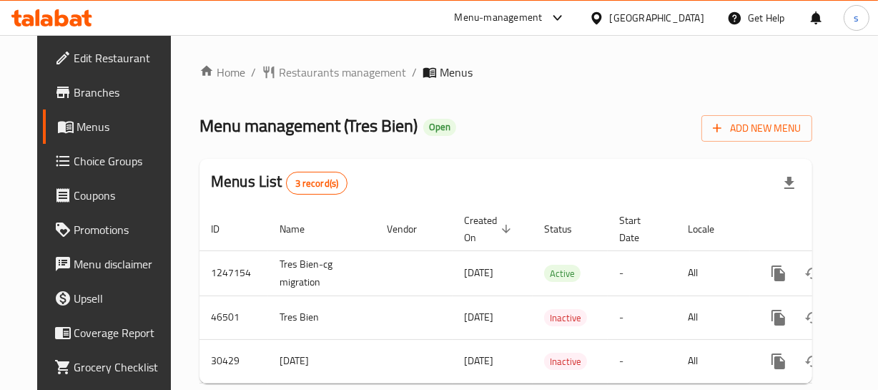
click at [610, 14] on div at bounding box center [599, 18] width 21 height 16
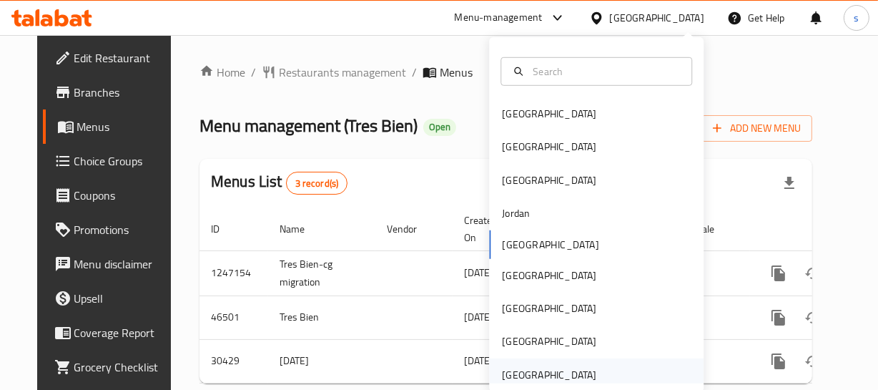
click at [608, 360] on div "[GEOGRAPHIC_DATA]" at bounding box center [596, 374] width 214 height 33
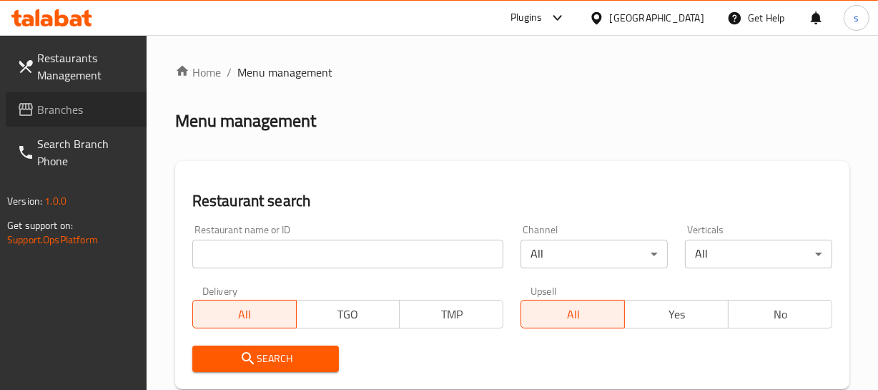
click at [71, 119] on link "Branches" at bounding box center [76, 109] width 141 height 34
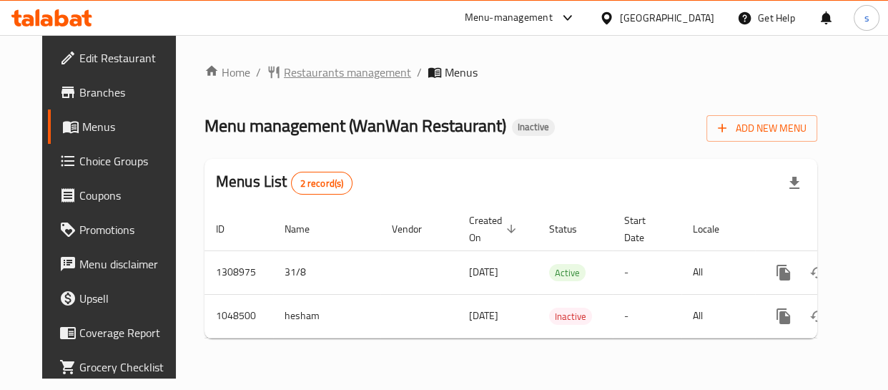
click at [290, 78] on span "Restaurants management" at bounding box center [347, 72] width 127 height 17
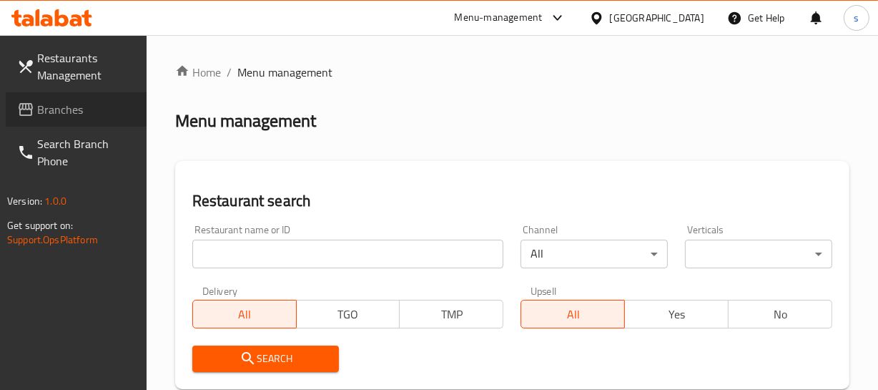
click at [66, 114] on span "Branches" at bounding box center [86, 109] width 98 height 17
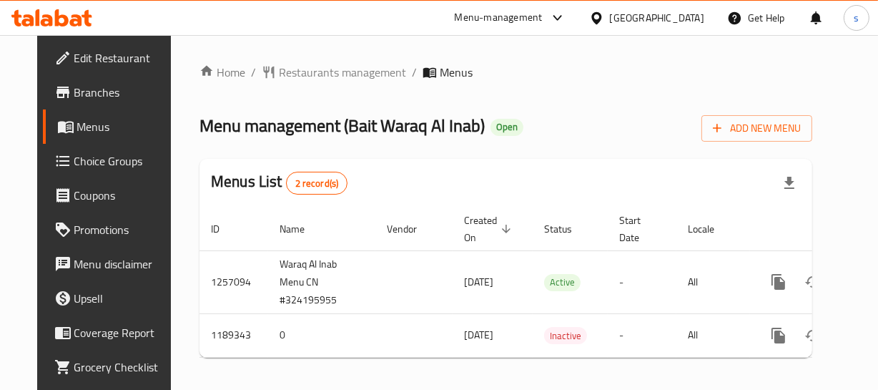
click at [641, 26] on div "[GEOGRAPHIC_DATA]" at bounding box center [647, 18] width 138 height 34
click at [638, 13] on div "[GEOGRAPHIC_DATA]" at bounding box center [657, 18] width 94 height 16
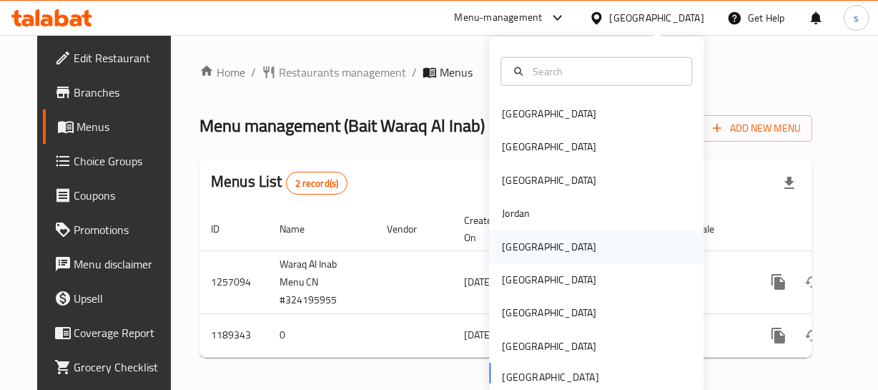
click at [510, 238] on div "[GEOGRAPHIC_DATA]" at bounding box center [549, 246] width 94 height 16
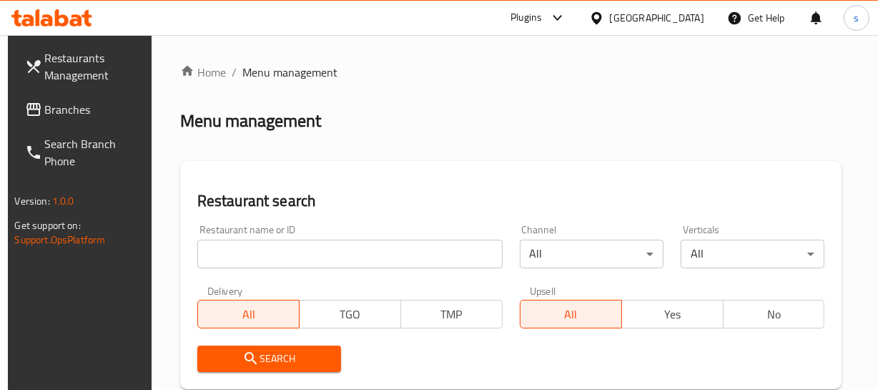
click at [85, 109] on span "Branches" at bounding box center [94, 109] width 98 height 17
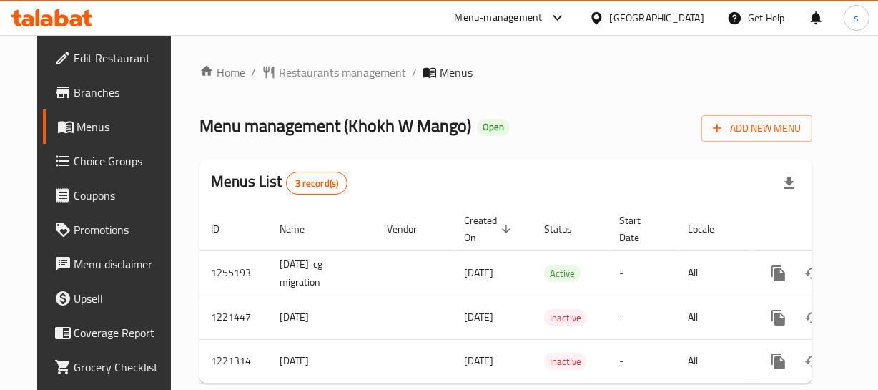
click at [651, 12] on div "[GEOGRAPHIC_DATA]" at bounding box center [647, 18] width 138 height 34
click at [674, 21] on div "[GEOGRAPHIC_DATA]" at bounding box center [657, 18] width 94 height 16
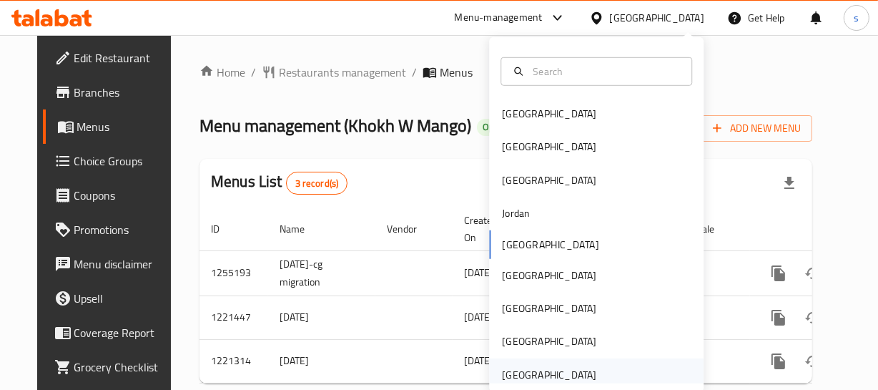
click at [555, 379] on div "[GEOGRAPHIC_DATA]" at bounding box center [549, 375] width 94 height 16
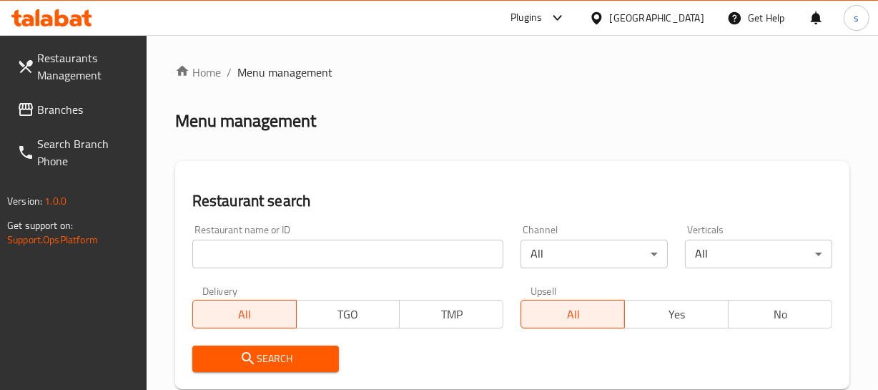
click at [81, 107] on span "Branches" at bounding box center [86, 109] width 98 height 17
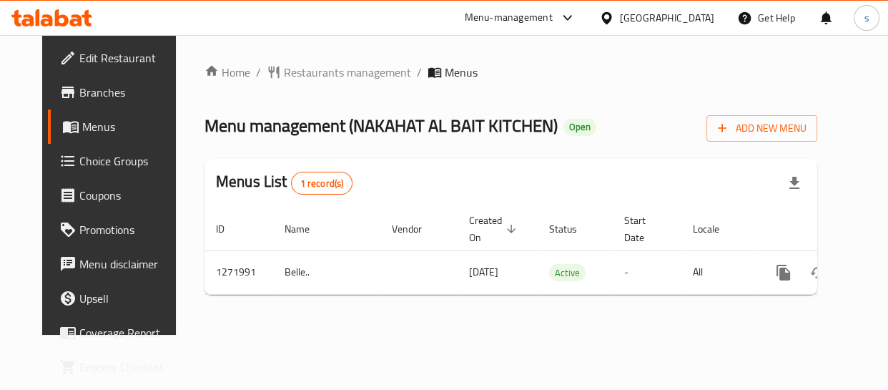
click at [686, 12] on div "[GEOGRAPHIC_DATA]" at bounding box center [667, 18] width 94 height 16
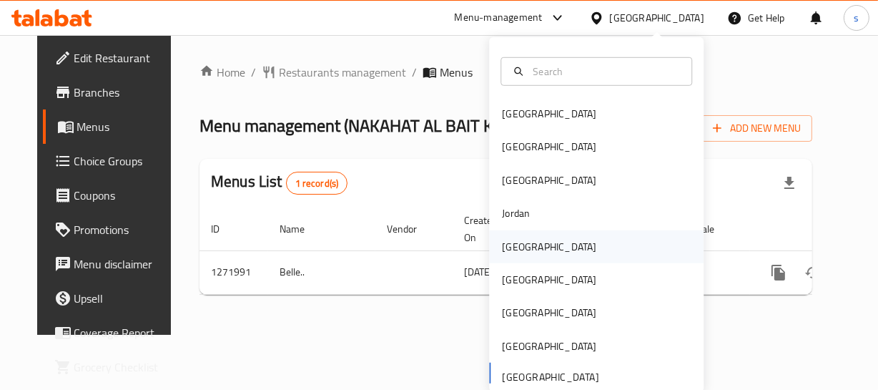
click at [538, 246] on div "[GEOGRAPHIC_DATA]" at bounding box center [596, 245] width 214 height 33
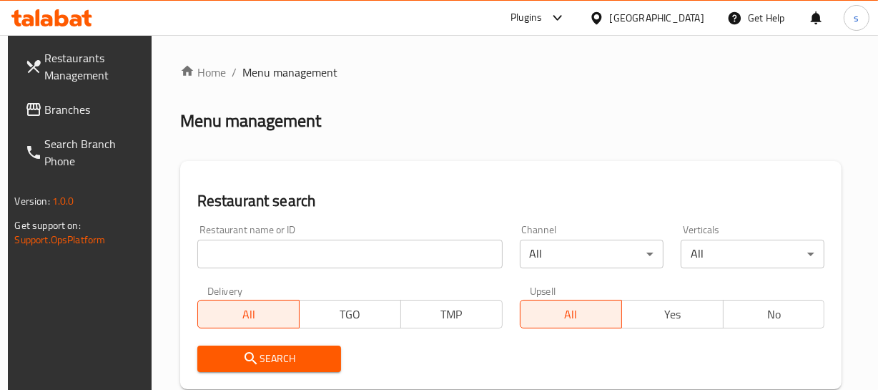
click at [73, 113] on span "Branches" at bounding box center [94, 109] width 98 height 17
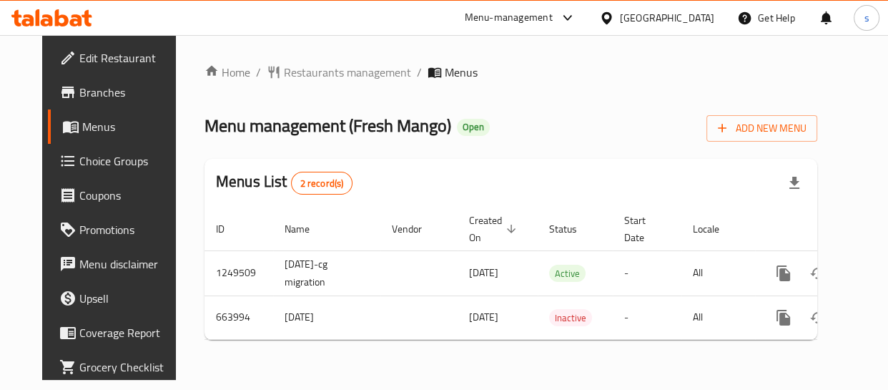
click at [698, 19] on div "[GEOGRAPHIC_DATA]" at bounding box center [667, 18] width 94 height 16
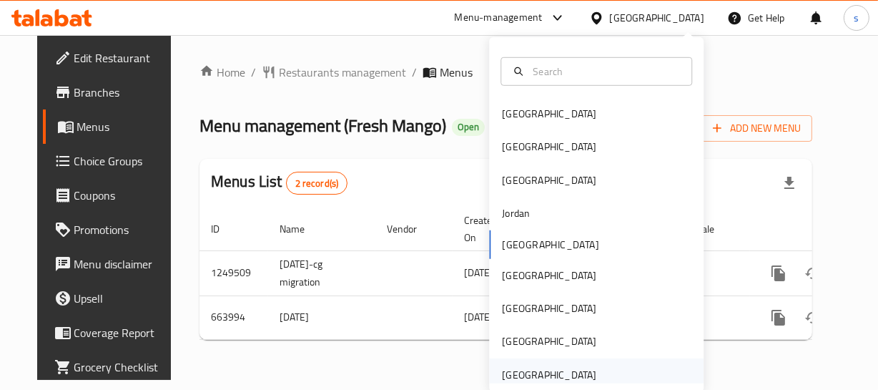
click at [611, 370] on div "[GEOGRAPHIC_DATA]" at bounding box center [596, 374] width 214 height 33
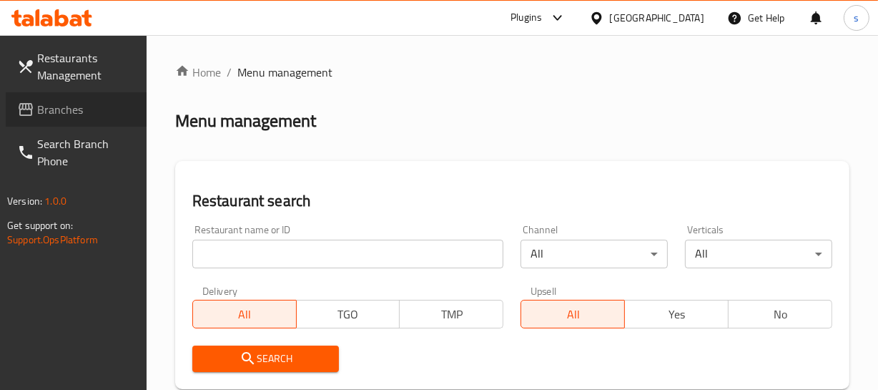
click at [81, 112] on span "Branches" at bounding box center [86, 109] width 98 height 17
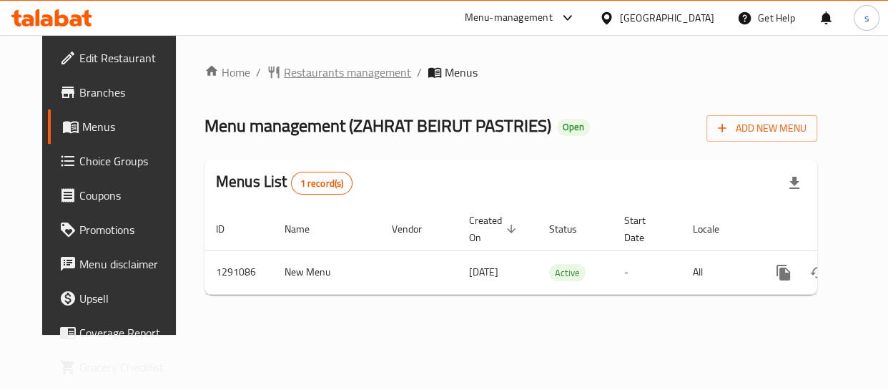
click at [347, 69] on span "Restaurants management" at bounding box center [347, 72] width 127 height 17
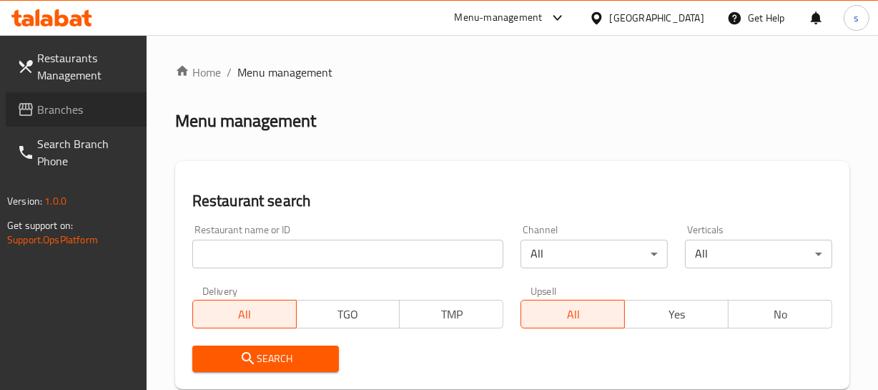
click at [67, 112] on span "Branches" at bounding box center [86, 109] width 98 height 17
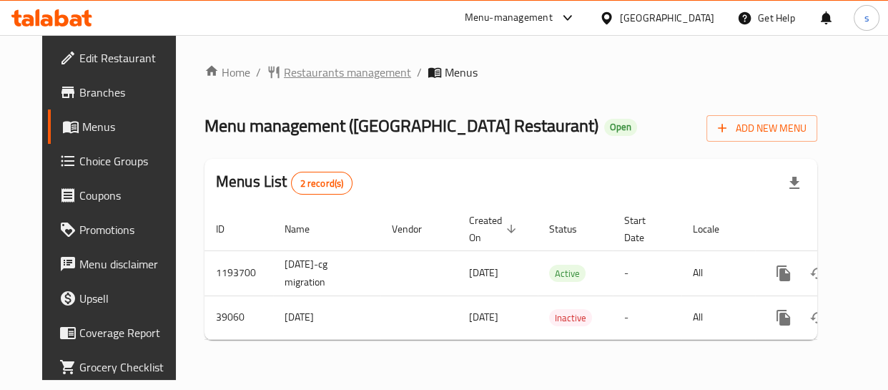
click at [348, 76] on span "Restaurants management" at bounding box center [347, 72] width 127 height 17
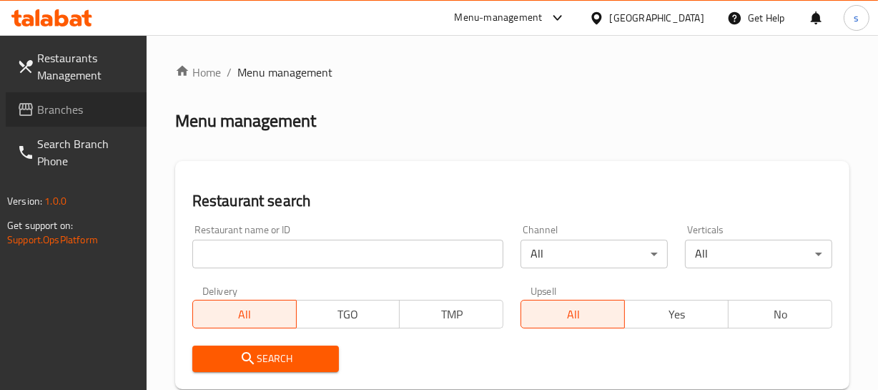
click at [79, 104] on span "Branches" at bounding box center [86, 109] width 98 height 17
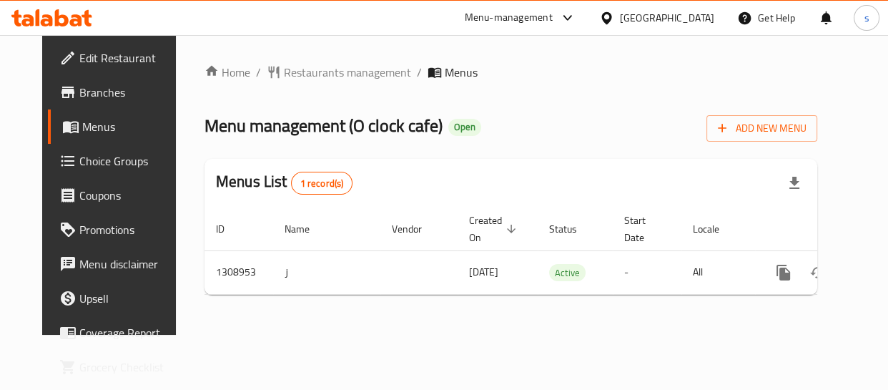
click at [623, 9] on div "United Arab Emirates" at bounding box center [657, 18] width 138 height 34
click at [687, 14] on div "United Arab Emirates" at bounding box center [667, 18] width 94 height 16
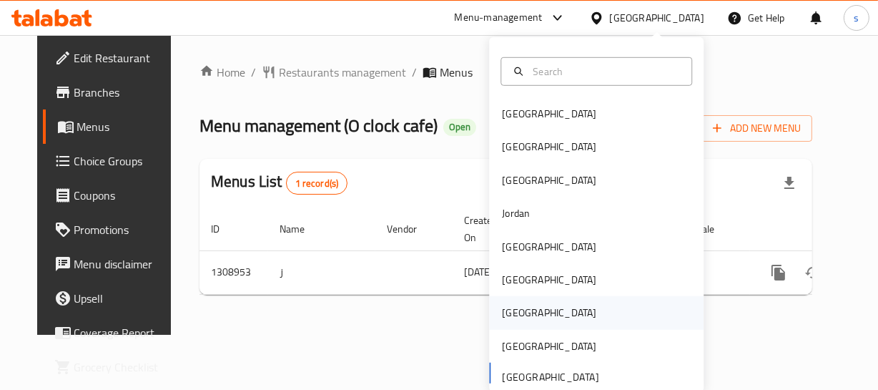
click at [541, 307] on div "[GEOGRAPHIC_DATA]" at bounding box center [596, 312] width 214 height 33
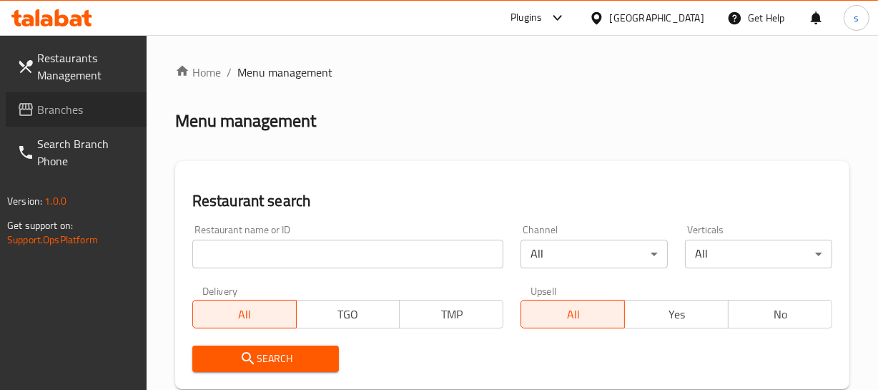
click at [84, 110] on span "Branches" at bounding box center [86, 109] width 98 height 17
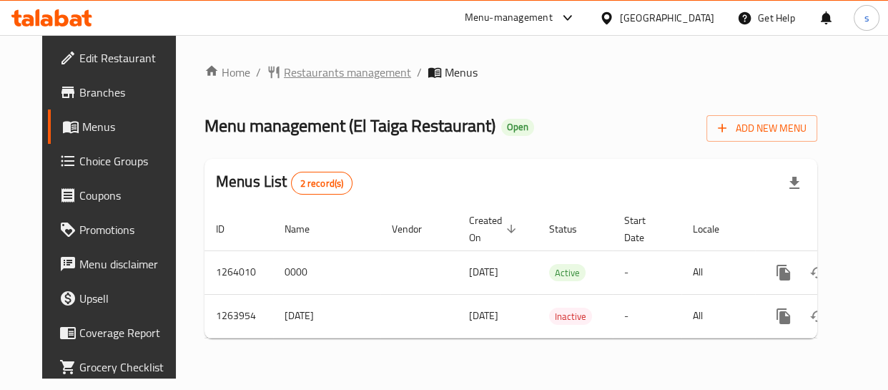
click at [284, 71] on span "Restaurants management" at bounding box center [347, 72] width 127 height 17
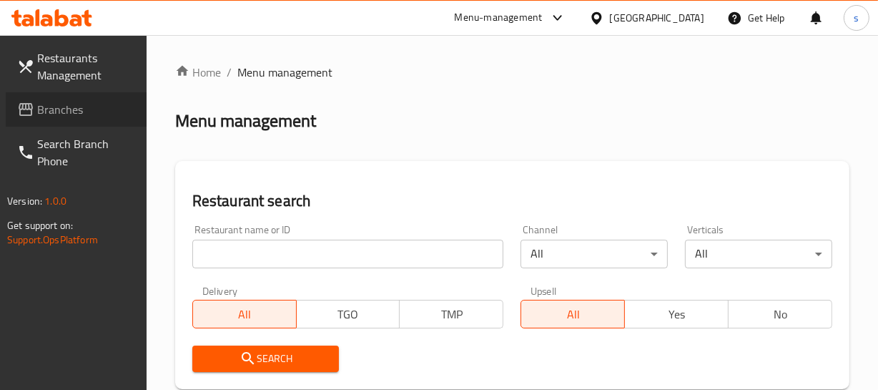
click at [39, 107] on span "Branches" at bounding box center [86, 109] width 98 height 17
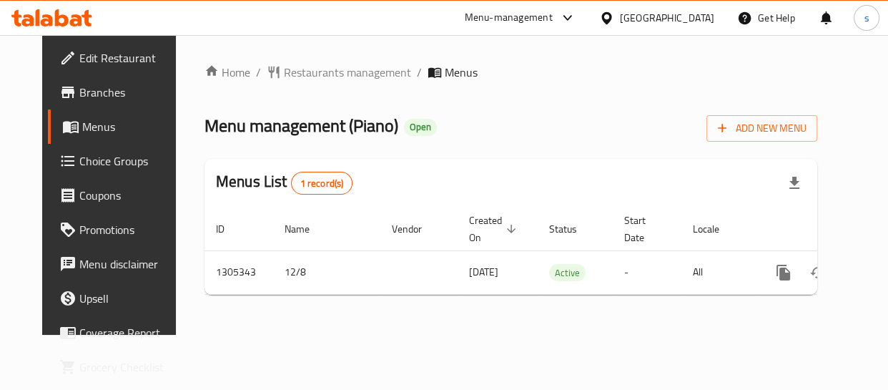
click at [614, 16] on icon at bounding box center [606, 18] width 15 height 15
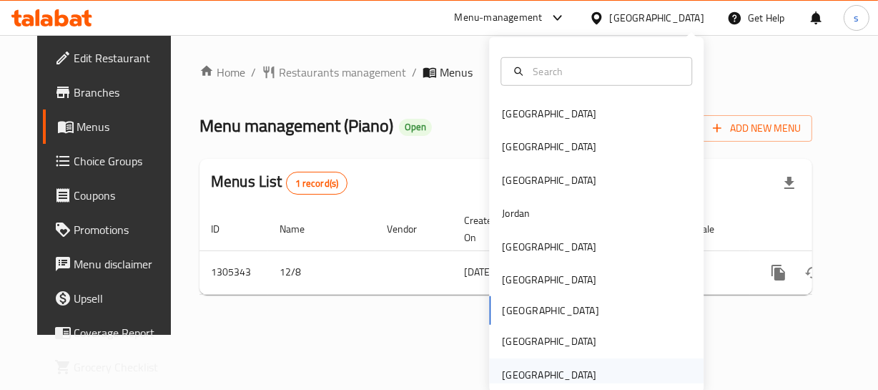
click at [581, 370] on div "[GEOGRAPHIC_DATA]" at bounding box center [548, 374] width 117 height 33
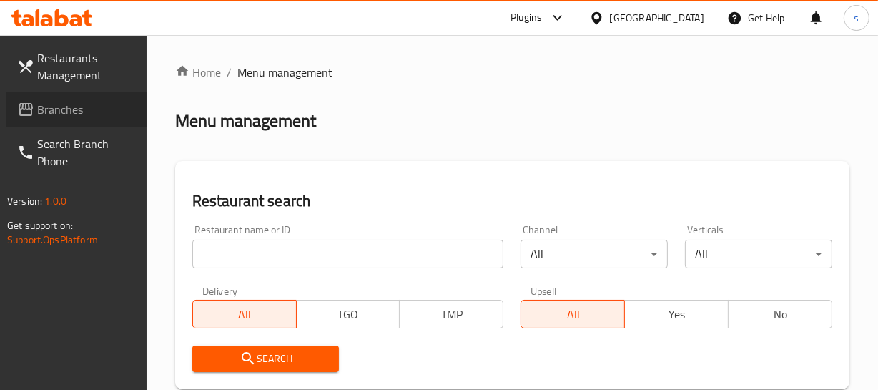
click at [45, 107] on span "Branches" at bounding box center [86, 109] width 98 height 17
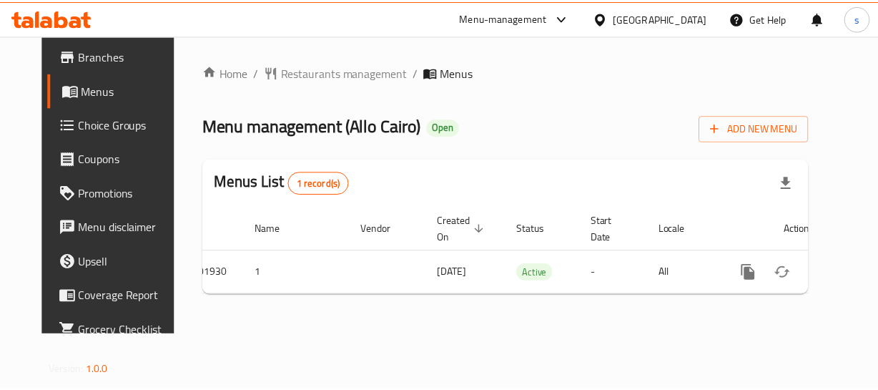
scroll to position [37, 0]
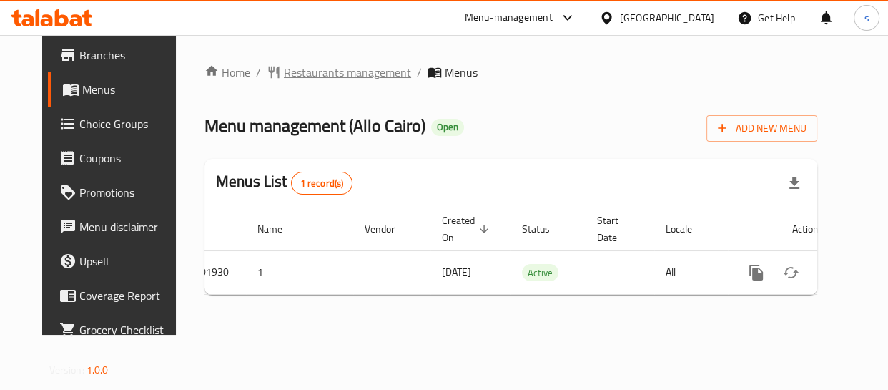
click at [300, 76] on span "Restaurants management" at bounding box center [347, 72] width 127 height 17
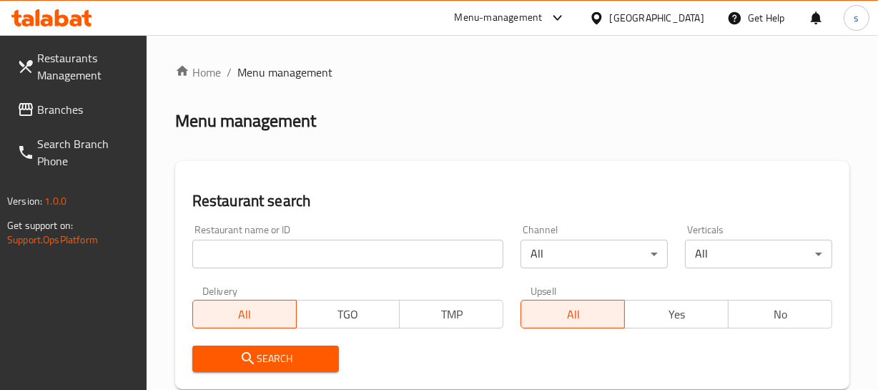
click at [56, 109] on span "Branches" at bounding box center [86, 109] width 98 height 17
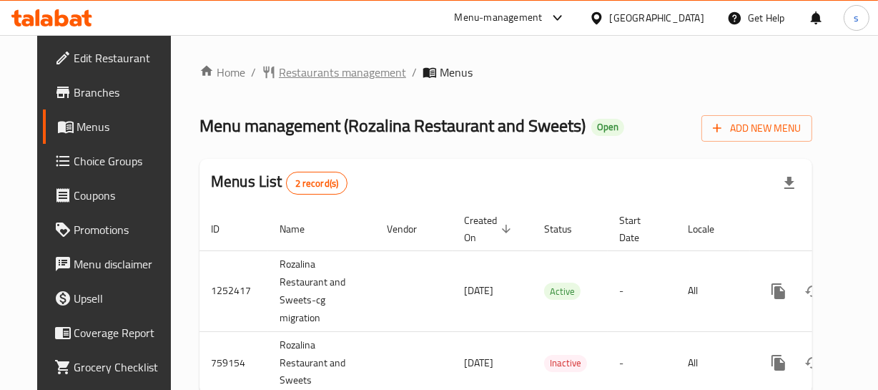
click at [288, 69] on span "Restaurants management" at bounding box center [342, 72] width 127 height 17
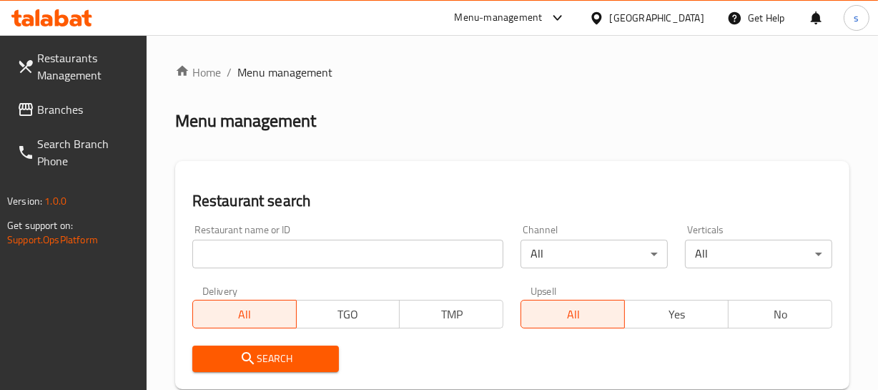
click at [57, 118] on span "Branches" at bounding box center [86, 109] width 98 height 17
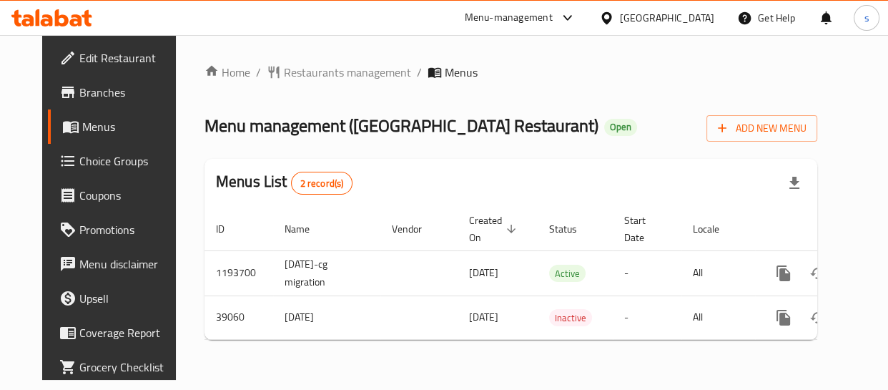
click at [699, 21] on div "[GEOGRAPHIC_DATA]" at bounding box center [667, 18] width 94 height 16
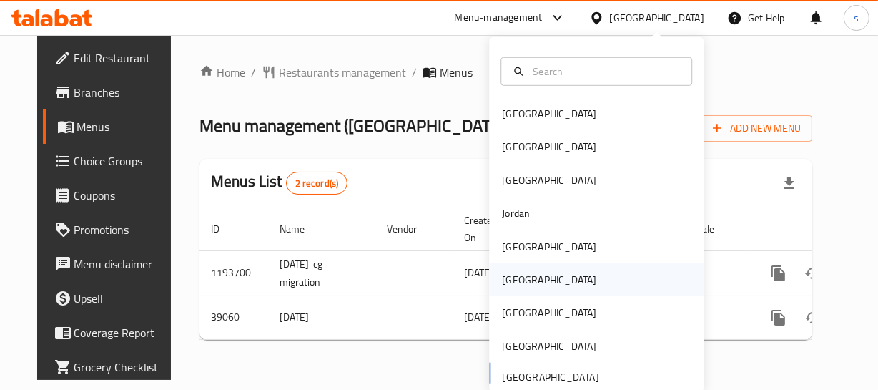
click at [573, 292] on div "[GEOGRAPHIC_DATA]" at bounding box center [596, 279] width 214 height 33
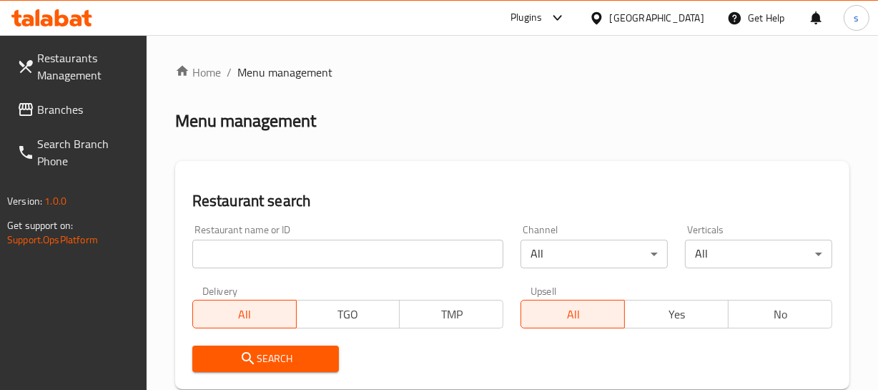
click at [65, 115] on span "Branches" at bounding box center [86, 109] width 98 height 17
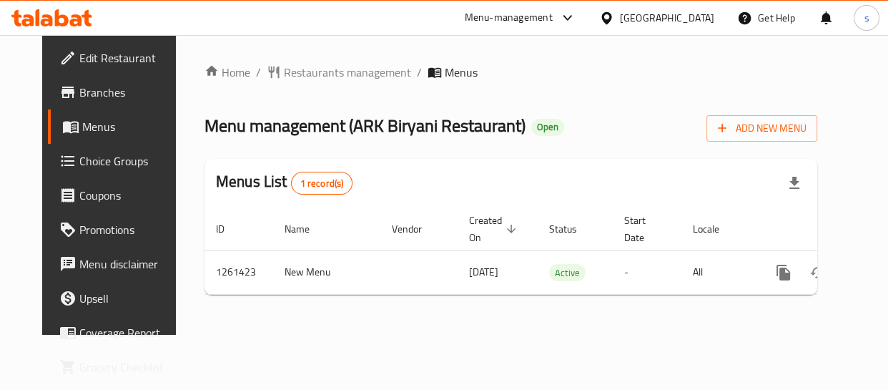
click at [693, 14] on div "[GEOGRAPHIC_DATA]" at bounding box center [667, 18] width 94 height 16
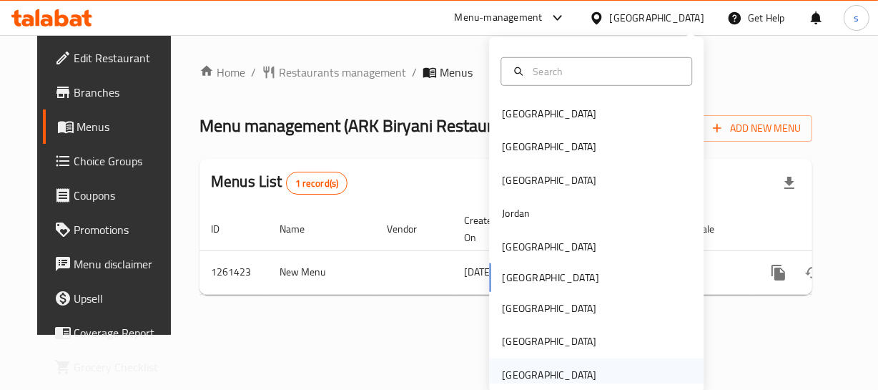
click at [576, 372] on div "[GEOGRAPHIC_DATA]" at bounding box center [549, 375] width 94 height 16
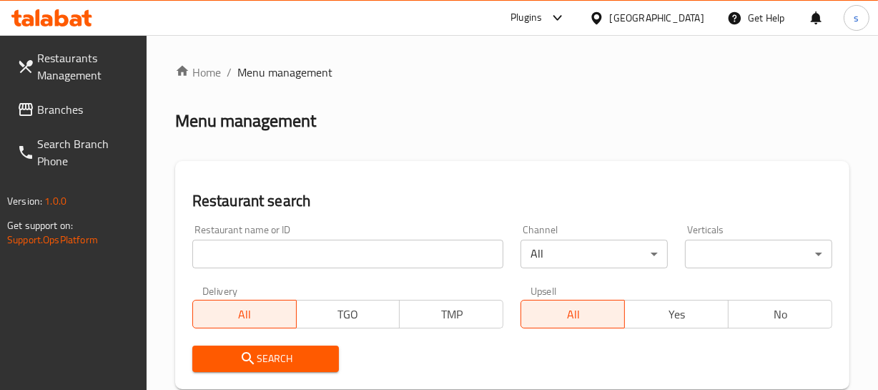
click at [78, 101] on span "Branches" at bounding box center [86, 109] width 98 height 17
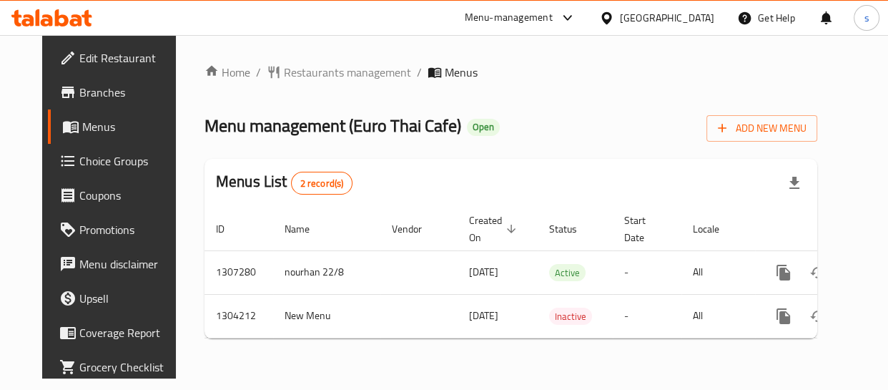
click at [644, 18] on div "[GEOGRAPHIC_DATA]" at bounding box center [667, 18] width 94 height 16
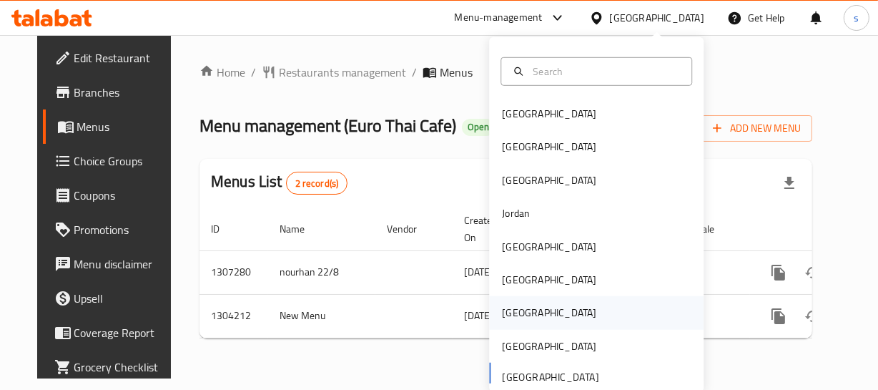
scroll to position [7, 0]
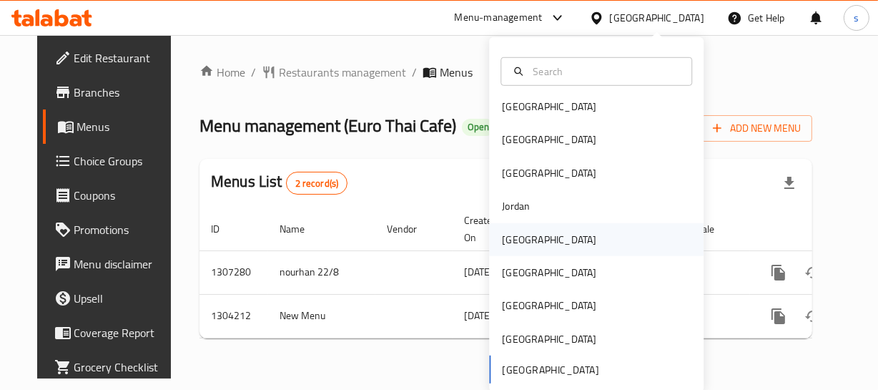
click at [525, 244] on div "[GEOGRAPHIC_DATA]" at bounding box center [548, 238] width 117 height 33
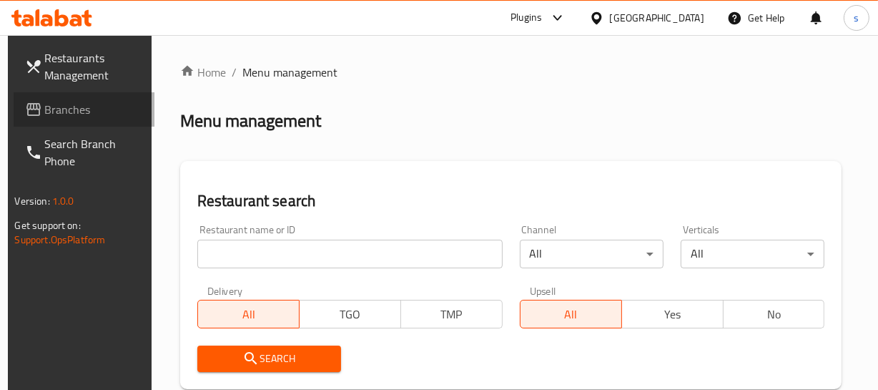
click at [92, 114] on span "Branches" at bounding box center [94, 109] width 98 height 17
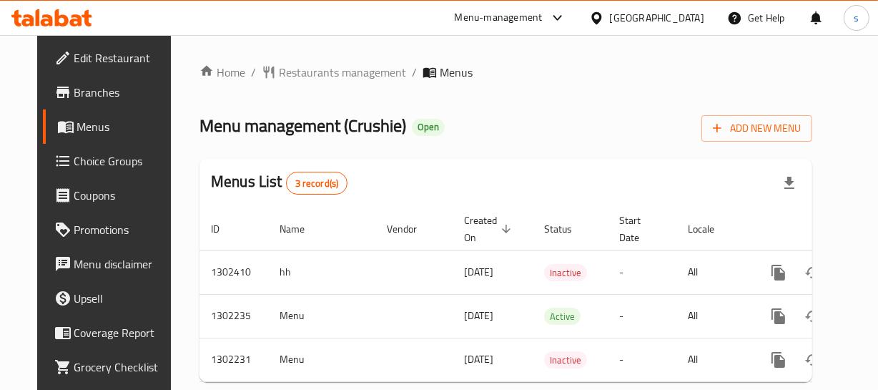
click at [604, 14] on icon at bounding box center [596, 18] width 15 height 15
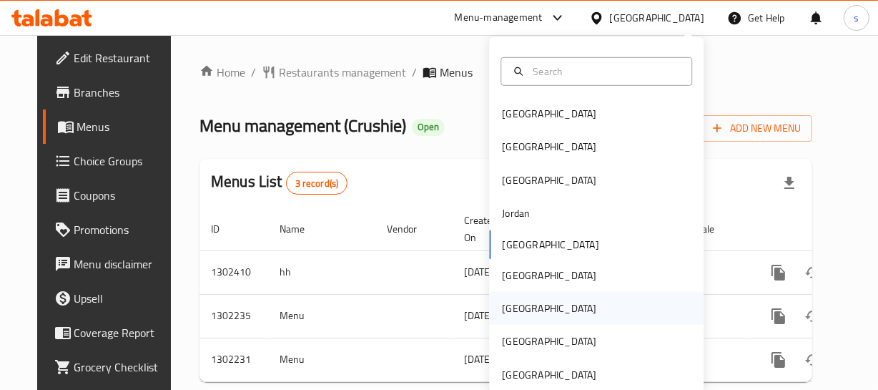
click at [536, 309] on div "[GEOGRAPHIC_DATA]" at bounding box center [596, 308] width 214 height 33
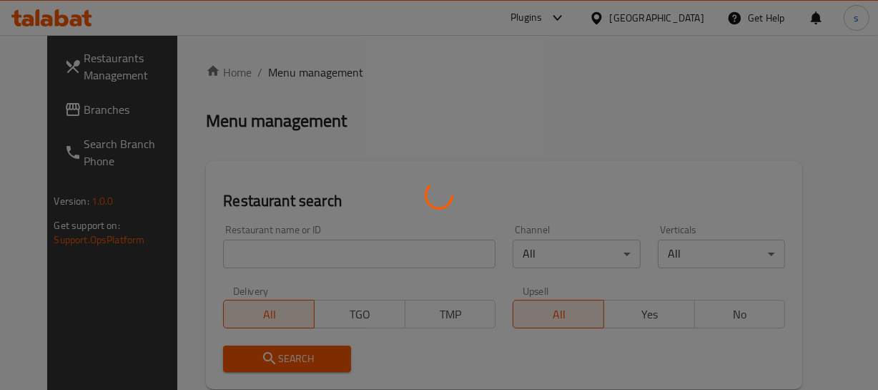
click at [85, 116] on div at bounding box center [439, 195] width 878 height 390
click at [79, 114] on div at bounding box center [439, 195] width 878 height 390
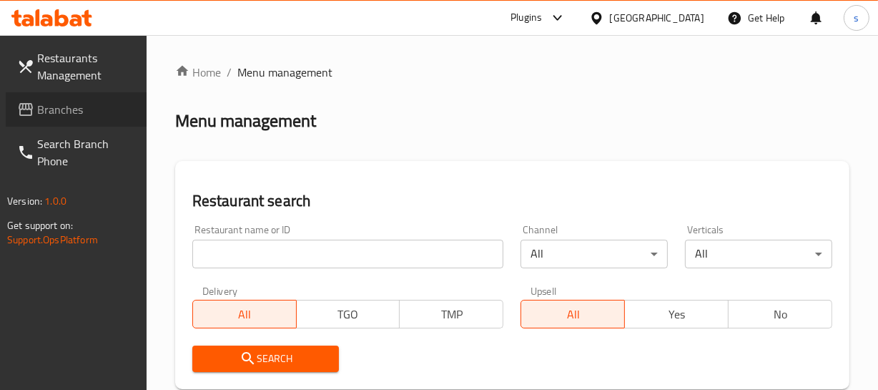
click at [99, 106] on span "Branches" at bounding box center [86, 109] width 98 height 17
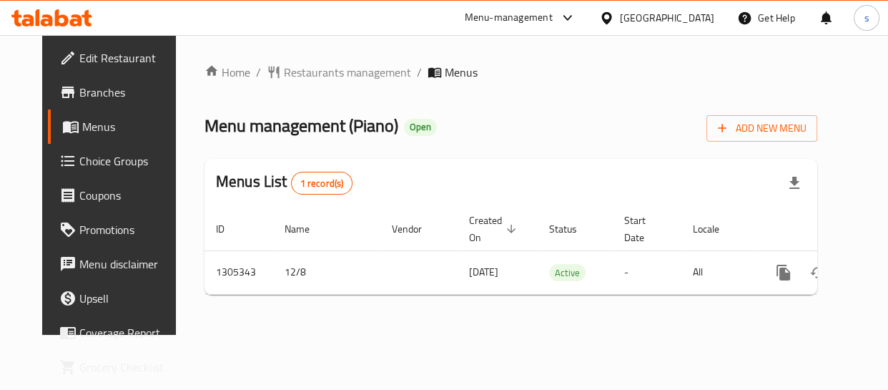
click at [620, 16] on div at bounding box center [609, 18] width 21 height 16
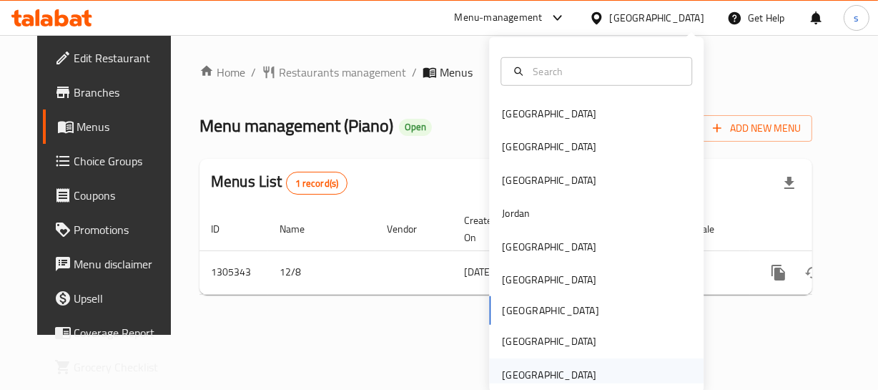
click at [588, 372] on div "[GEOGRAPHIC_DATA]" at bounding box center [548, 374] width 117 height 33
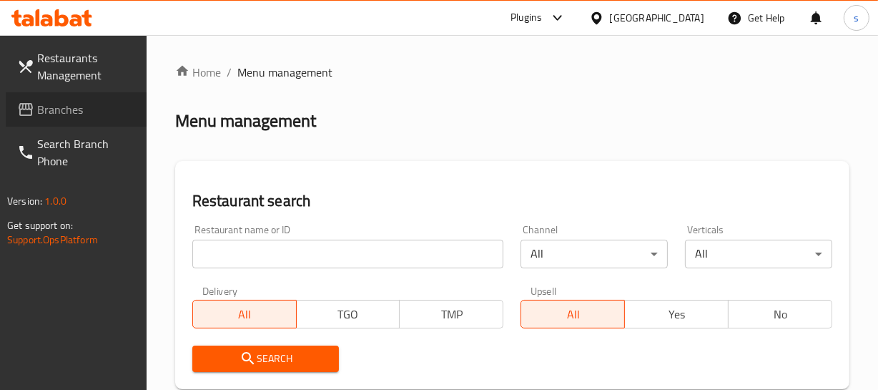
click at [42, 117] on span "Branches" at bounding box center [86, 109] width 98 height 17
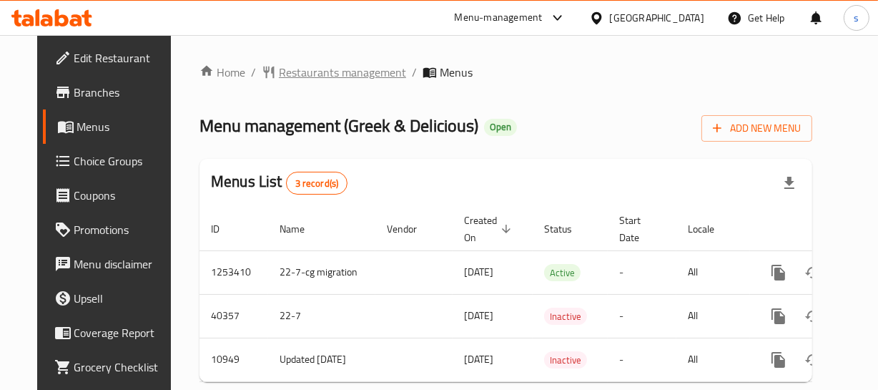
click at [325, 73] on span "Restaurants management" at bounding box center [342, 72] width 127 height 17
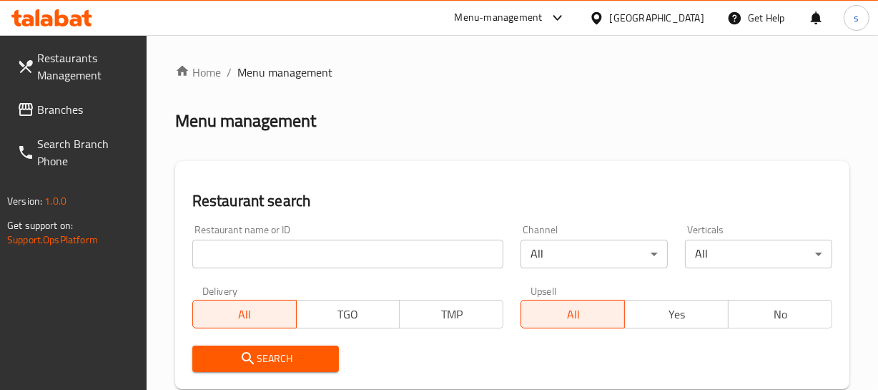
click at [43, 116] on span "Branches" at bounding box center [86, 109] width 98 height 17
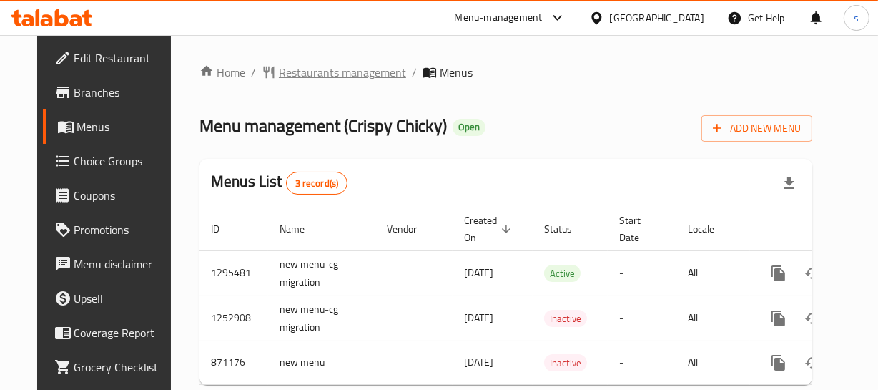
click at [293, 70] on span "Restaurants management" at bounding box center [342, 72] width 127 height 17
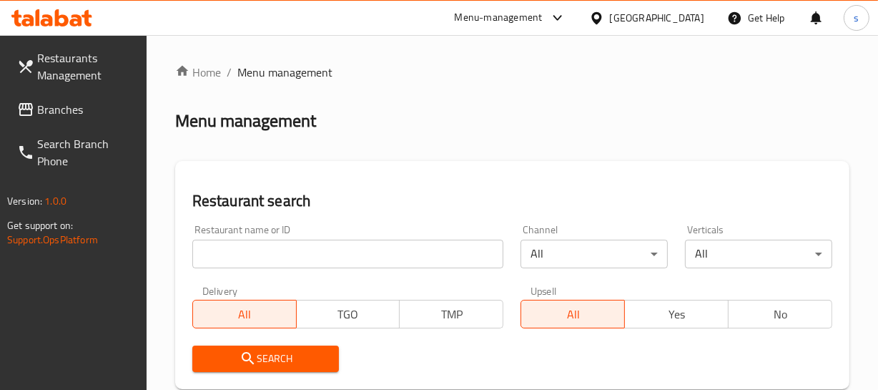
click at [71, 114] on span "Branches" at bounding box center [86, 109] width 98 height 17
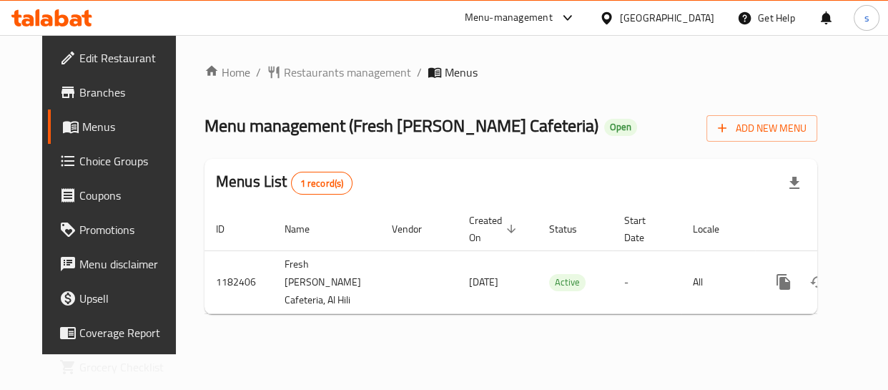
click at [641, 7] on div "[GEOGRAPHIC_DATA]" at bounding box center [657, 18] width 138 height 34
click at [637, 17] on div "United Arab Emirates" at bounding box center [667, 18] width 94 height 16
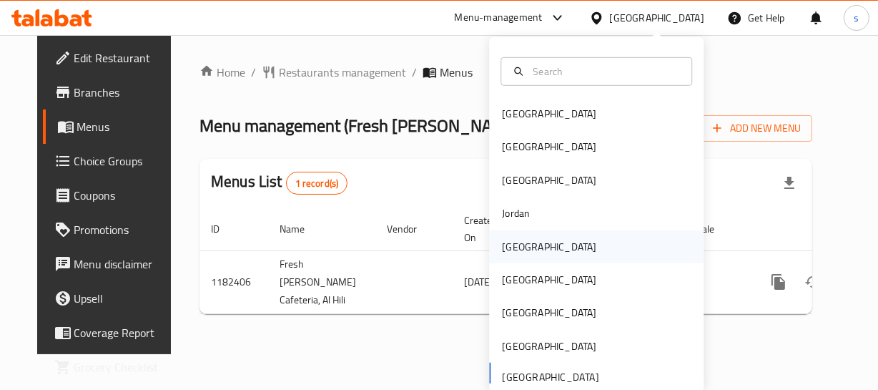
click at [518, 255] on div "[GEOGRAPHIC_DATA]" at bounding box center [548, 245] width 117 height 33
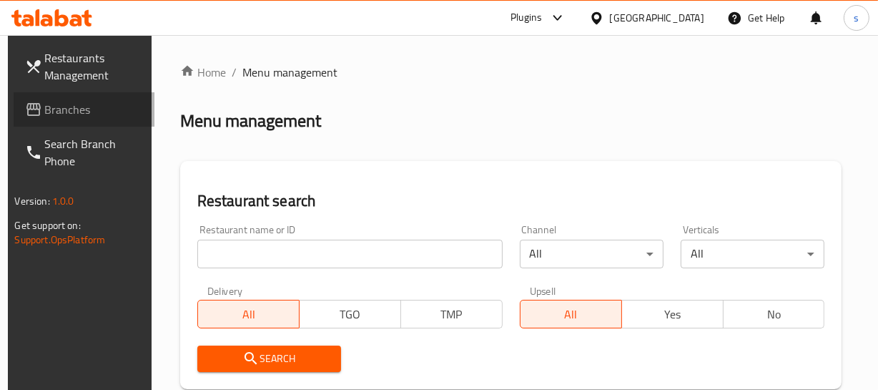
click at [45, 116] on span "Branches" at bounding box center [94, 109] width 98 height 17
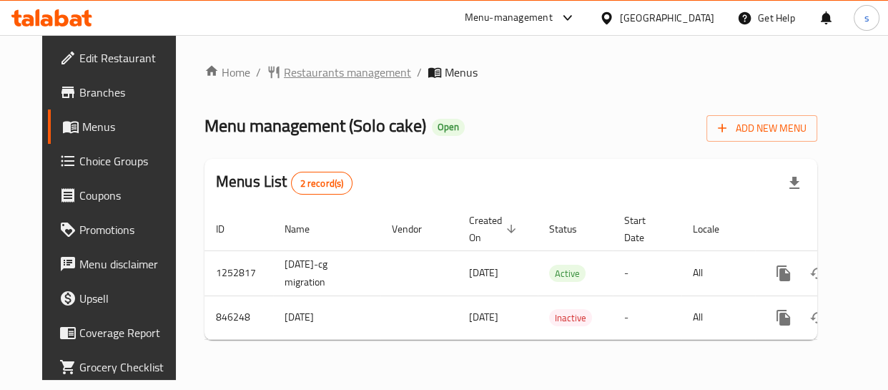
click at [284, 69] on span "Restaurants management" at bounding box center [347, 72] width 127 height 17
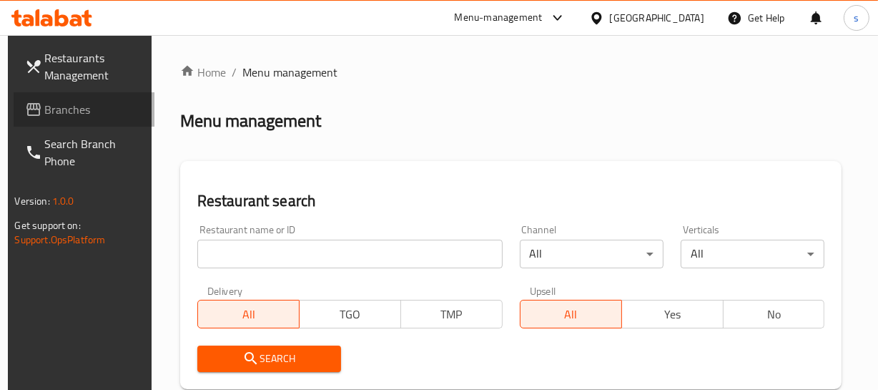
click at [77, 112] on span "Branches" at bounding box center [94, 109] width 98 height 17
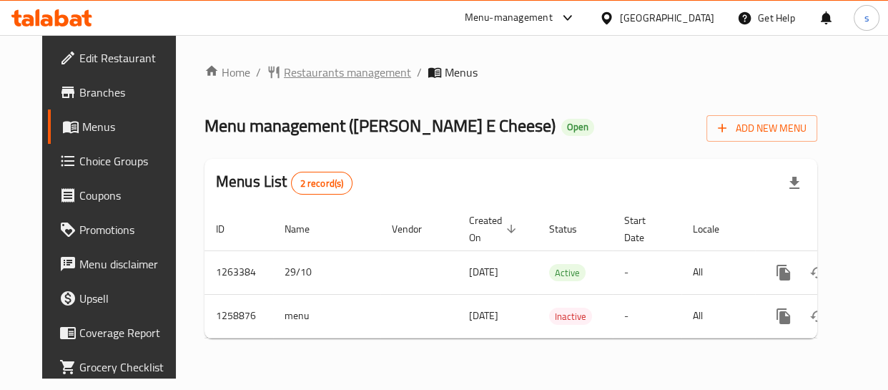
click at [321, 76] on span "Restaurants management" at bounding box center [347, 72] width 127 height 17
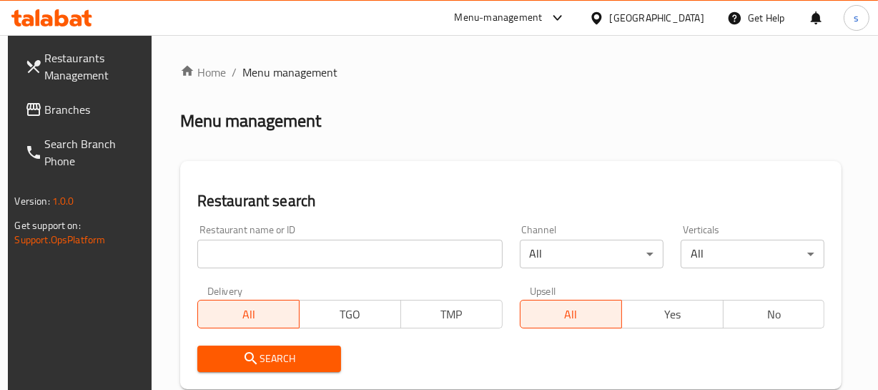
click at [57, 119] on link "Branches" at bounding box center [84, 109] width 141 height 34
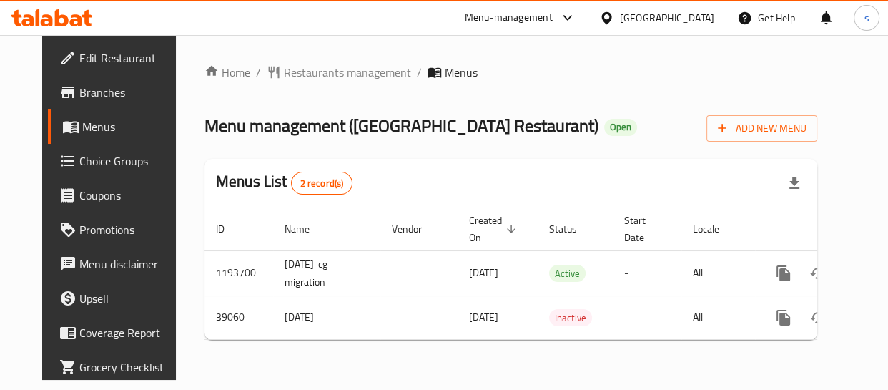
click at [672, 14] on div "[GEOGRAPHIC_DATA]" at bounding box center [667, 18] width 94 height 16
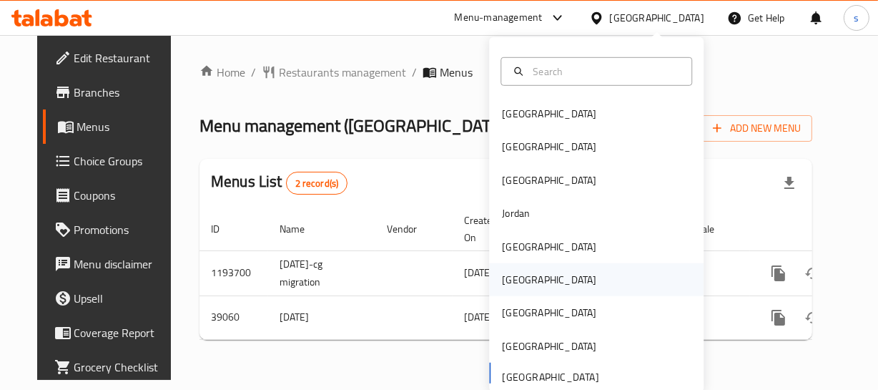
click at [532, 277] on div "[GEOGRAPHIC_DATA]" at bounding box center [596, 279] width 214 height 33
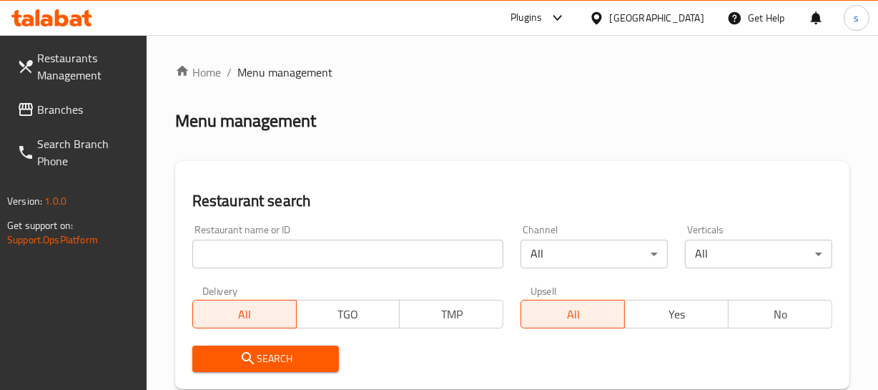
click at [85, 114] on span "Branches" at bounding box center [86, 109] width 98 height 17
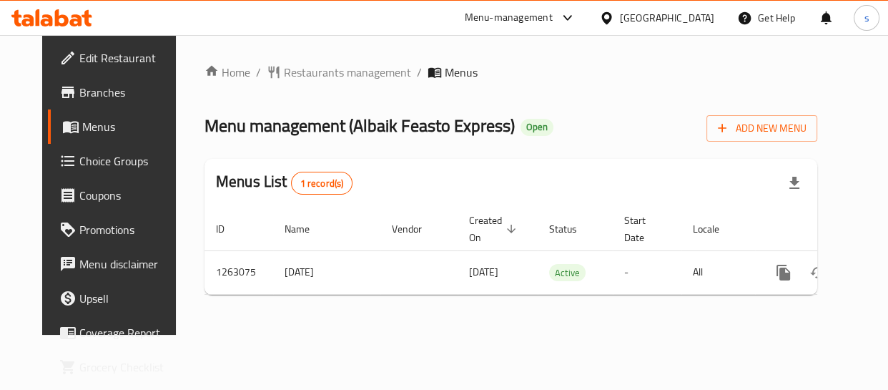
click at [688, 19] on div "[GEOGRAPHIC_DATA]" at bounding box center [667, 18] width 94 height 16
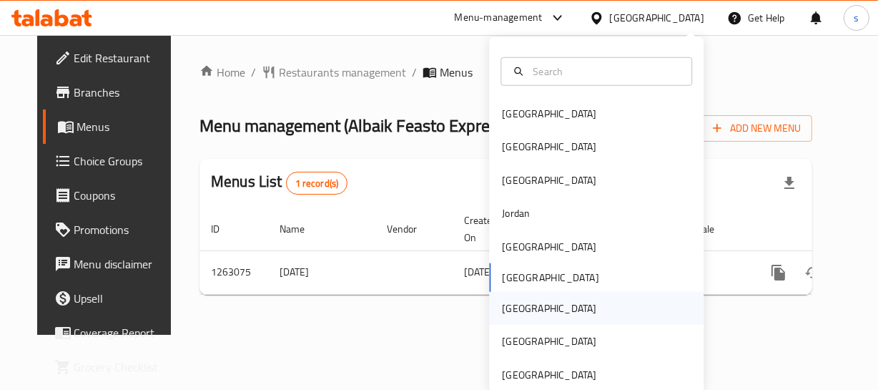
click at [523, 305] on div "[GEOGRAPHIC_DATA]" at bounding box center [548, 308] width 117 height 33
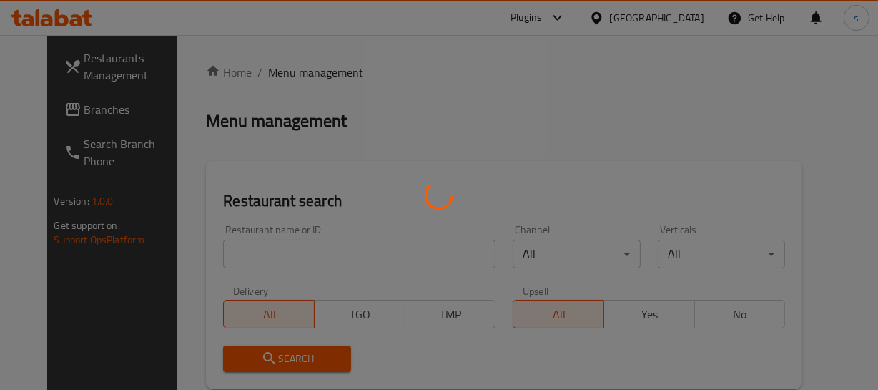
click at [77, 114] on div at bounding box center [439, 195] width 878 height 390
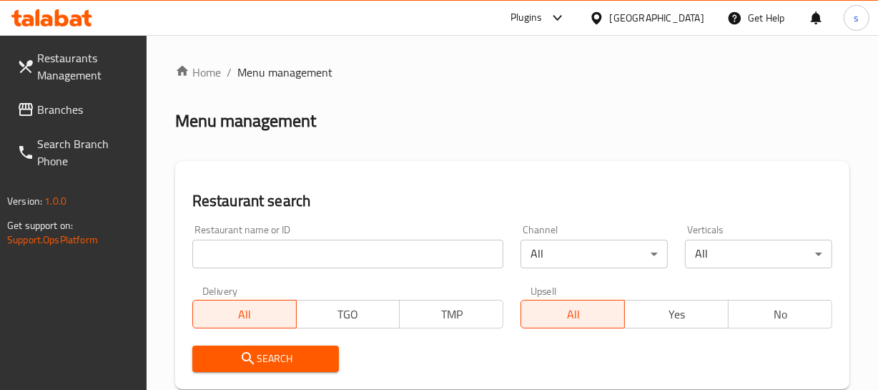
drag, startPoint x: 687, startPoint y: 11, endPoint x: 687, endPoint y: 32, distance: 20.7
click at [687, 12] on div "[GEOGRAPHIC_DATA]" at bounding box center [657, 18] width 94 height 16
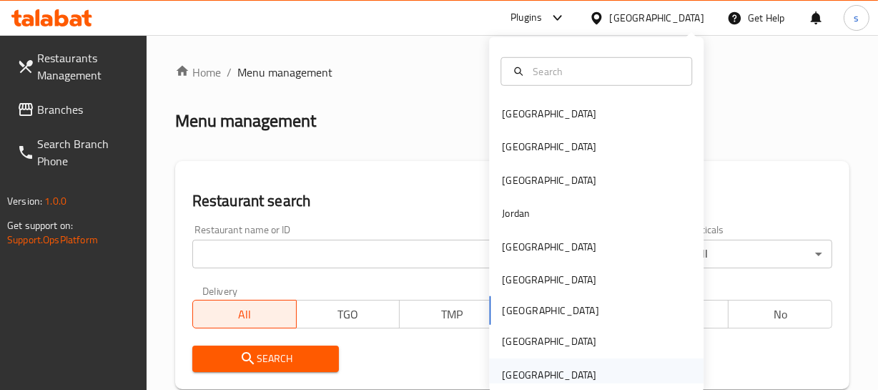
click at [562, 367] on div "[GEOGRAPHIC_DATA]" at bounding box center [549, 375] width 94 height 16
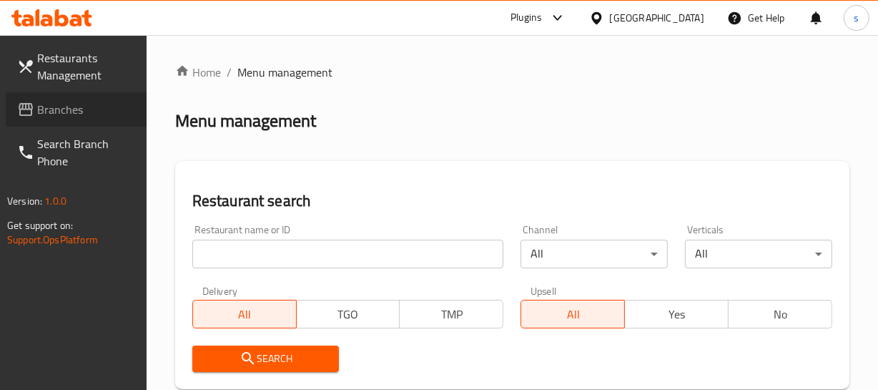
click at [94, 114] on span "Branches" at bounding box center [86, 109] width 98 height 17
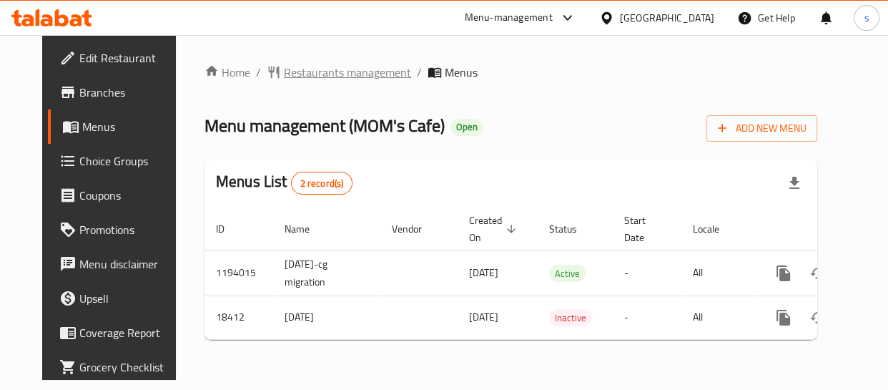
click at [322, 73] on span "Restaurants management" at bounding box center [347, 72] width 127 height 17
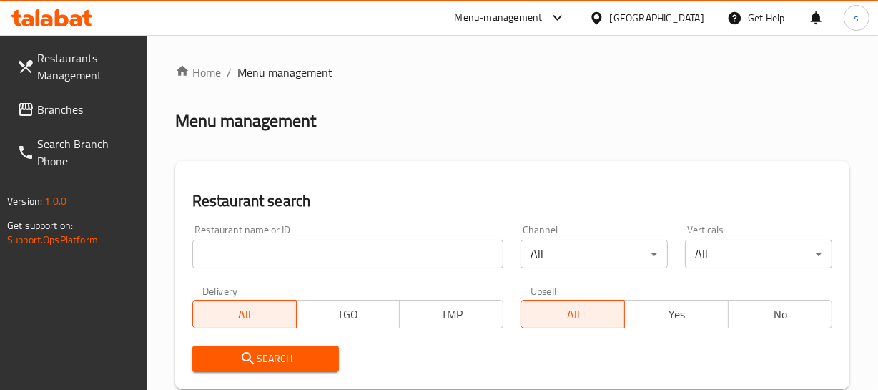
click at [76, 113] on span "Branches" at bounding box center [86, 109] width 98 height 17
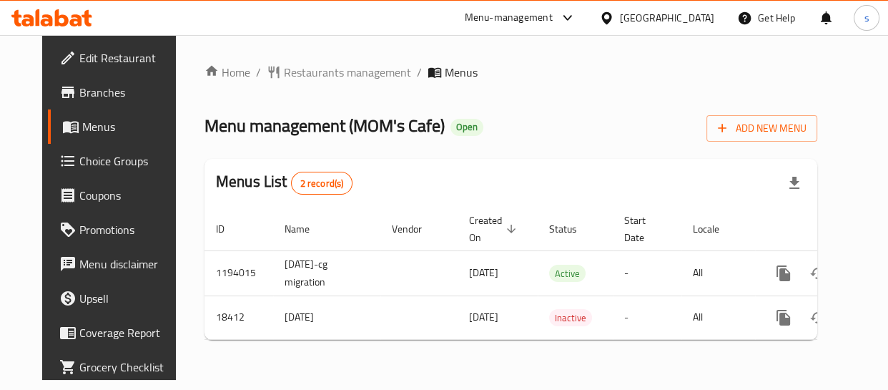
click at [646, 14] on div "[GEOGRAPHIC_DATA]" at bounding box center [667, 18] width 94 height 16
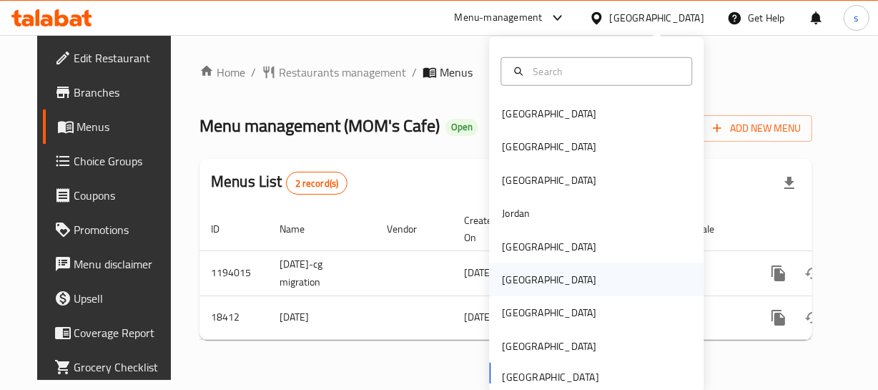
click at [525, 285] on div "[GEOGRAPHIC_DATA]" at bounding box center [548, 279] width 117 height 33
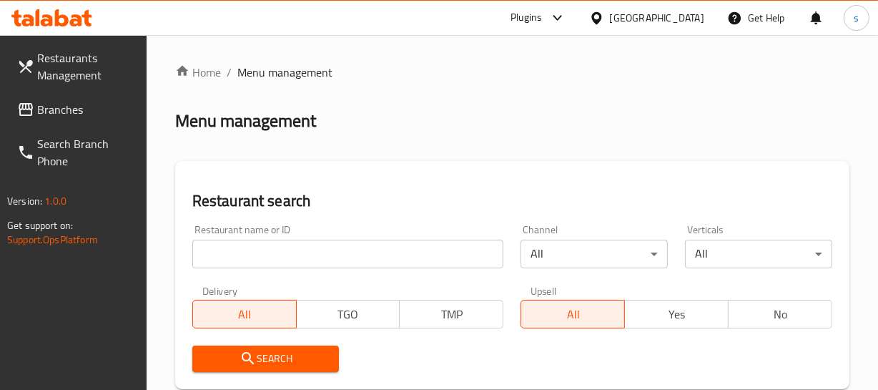
click at [24, 112] on icon at bounding box center [25, 109] width 17 height 17
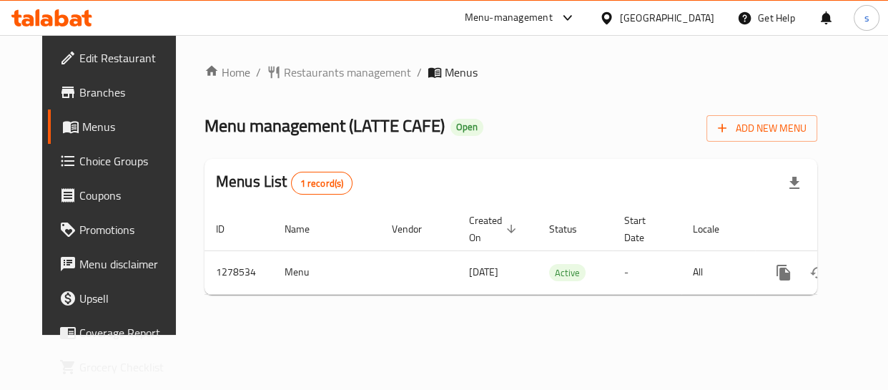
drag, startPoint x: 708, startPoint y: 14, endPoint x: 700, endPoint y: 11, distance: 9.0
click at [708, 14] on div "Oman" at bounding box center [667, 18] width 94 height 16
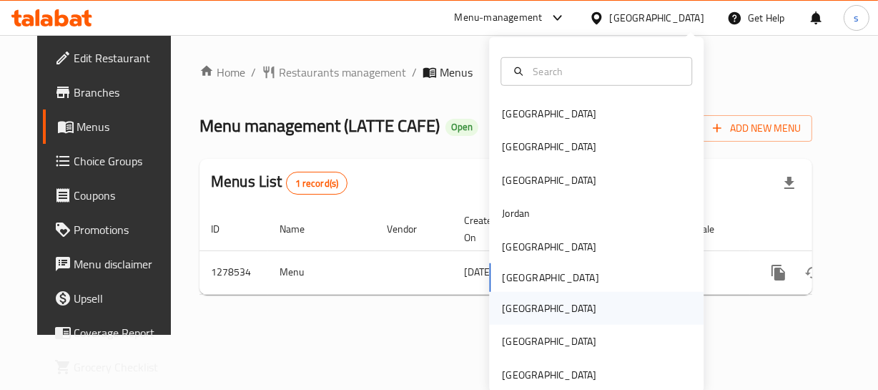
click at [565, 312] on div "[GEOGRAPHIC_DATA]" at bounding box center [596, 308] width 214 height 33
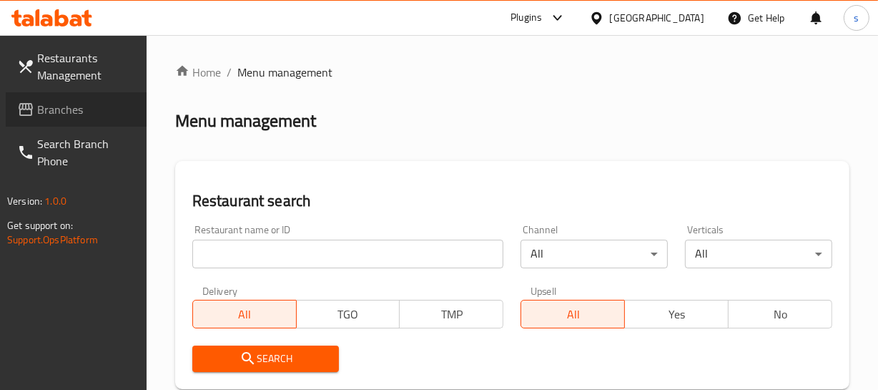
click at [87, 108] on span "Branches" at bounding box center [86, 109] width 98 height 17
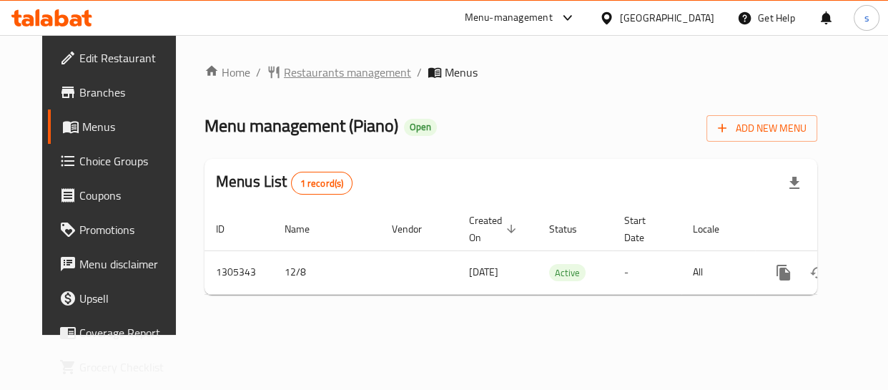
click at [286, 67] on span "Restaurants management" at bounding box center [347, 72] width 127 height 17
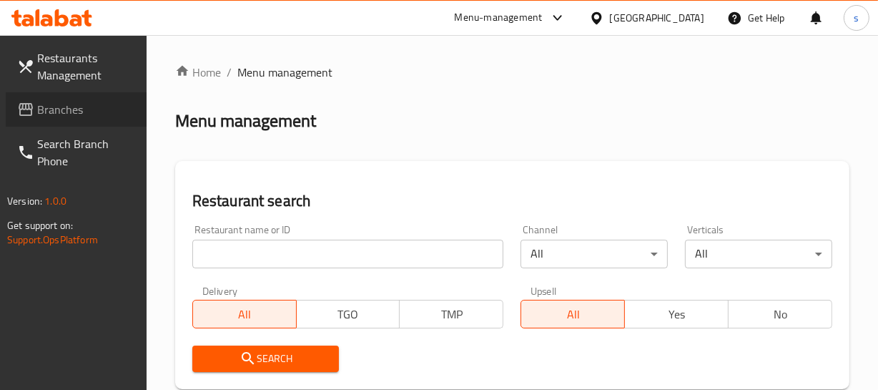
click at [92, 107] on span "Branches" at bounding box center [86, 109] width 98 height 17
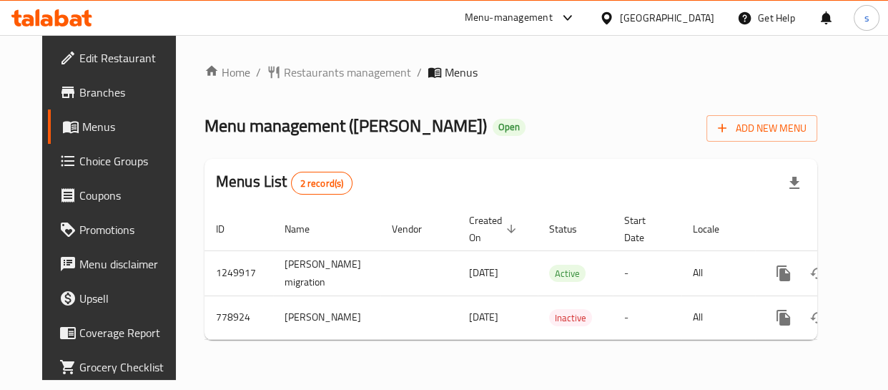
click at [79, 164] on span "Choice Groups" at bounding box center [128, 160] width 99 height 17
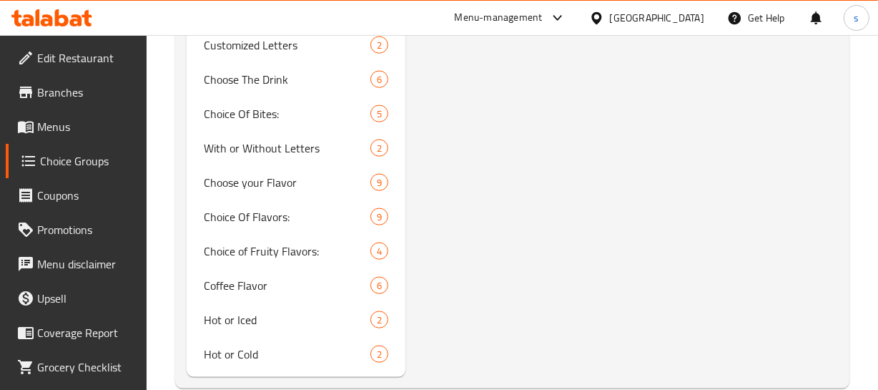
scroll to position [1603, 0]
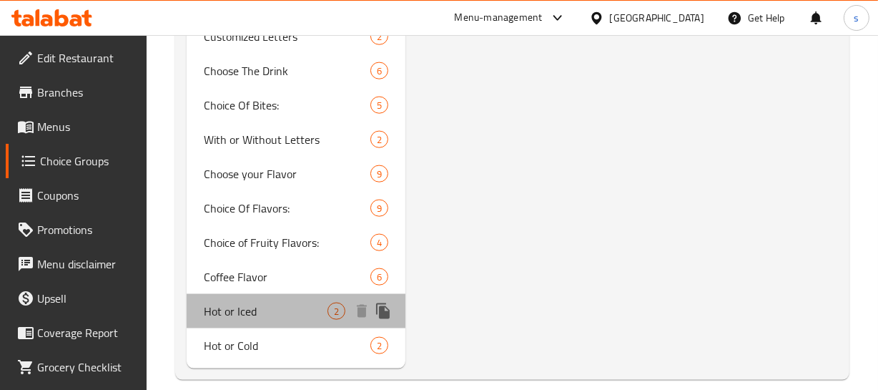
click at [285, 302] on span "Hot or Iced" at bounding box center [266, 310] width 124 height 17
type input "Hot or Iced"
type input "ساخن أو مثلج"
type input "0"
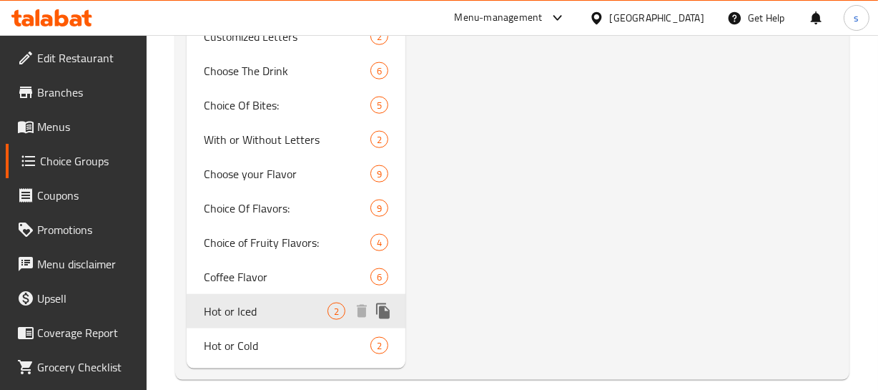
click at [285, 302] on span "Hot or Iced" at bounding box center [266, 310] width 124 height 17
click at [270, 337] on span "Hot or Cold" at bounding box center [266, 345] width 124 height 17
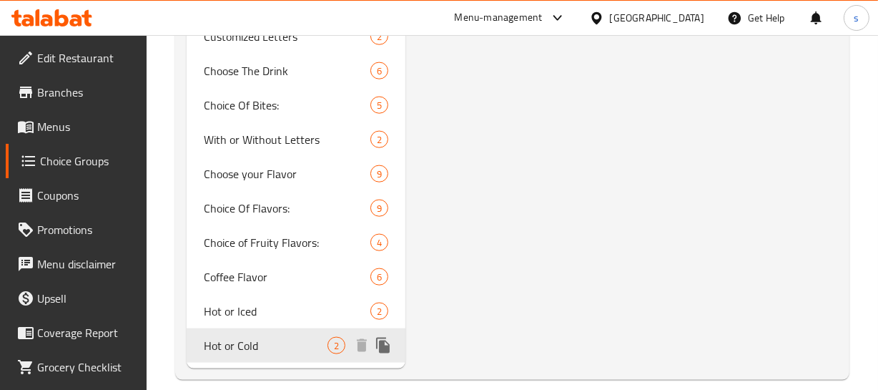
type input "Hot or Cold"
type input "ساخن أو بارد"
type input "1"
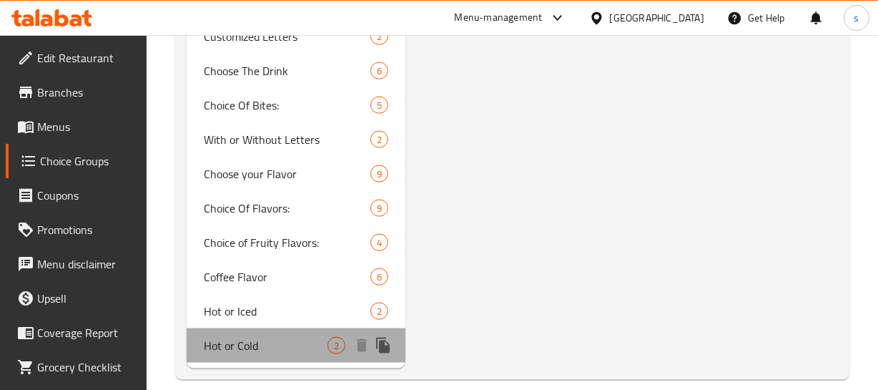
click at [255, 337] on span "Hot or Cold" at bounding box center [266, 345] width 124 height 17
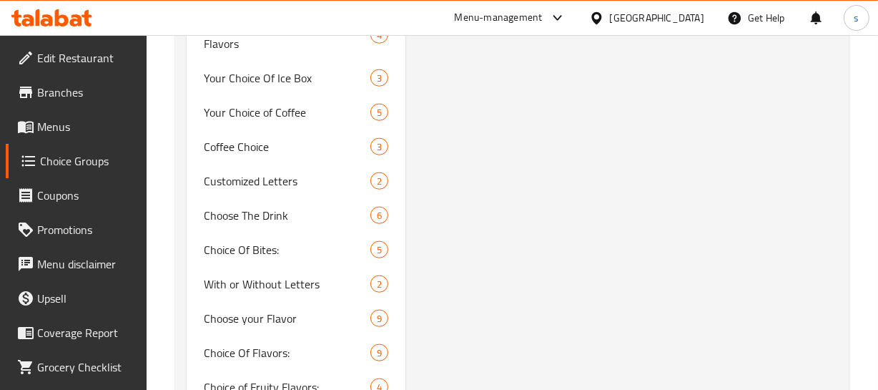
scroll to position [1473, 0]
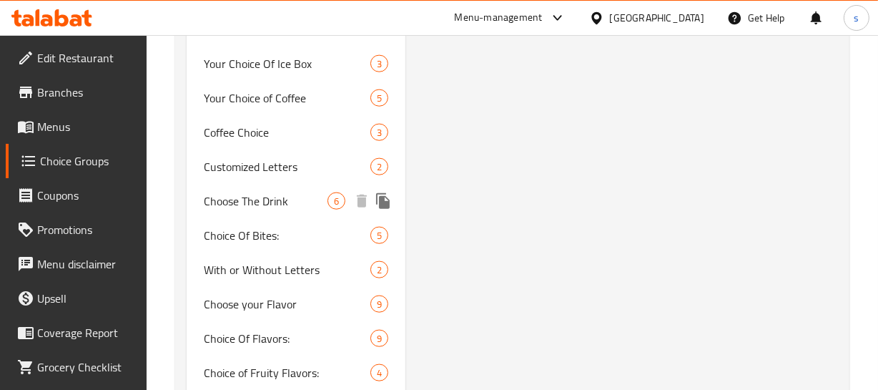
click at [261, 192] on span "Choose The Drink" at bounding box center [266, 200] width 124 height 17
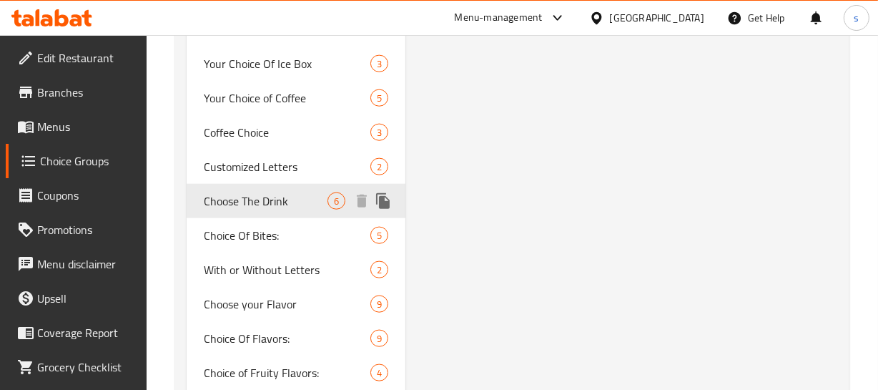
type input "Choose The Drink"
type input "اختر المشروب"
click at [261, 192] on span "Choose The Drink" at bounding box center [266, 200] width 124 height 17
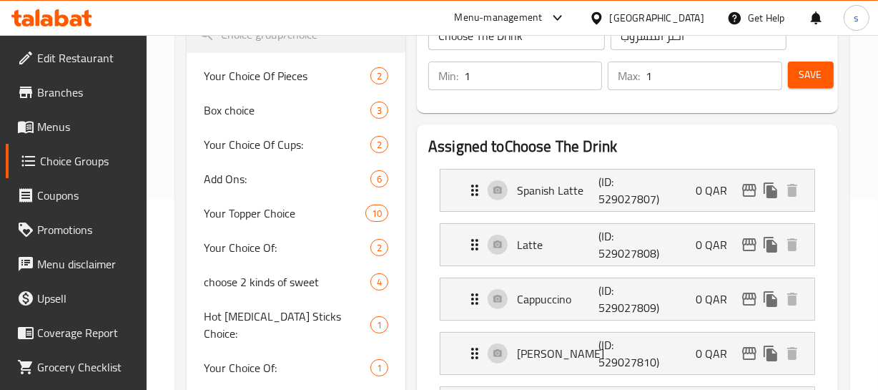
scroll to position [173, 0]
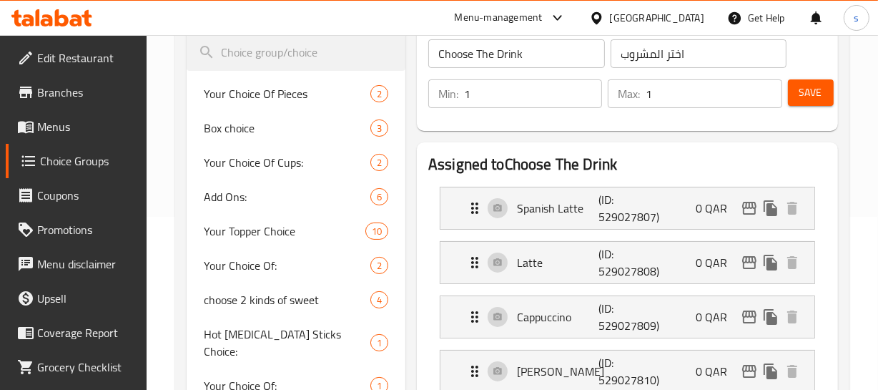
click at [69, 105] on link "Branches" at bounding box center [76, 92] width 141 height 34
